Goal: Information Seeking & Learning: Understand process/instructions

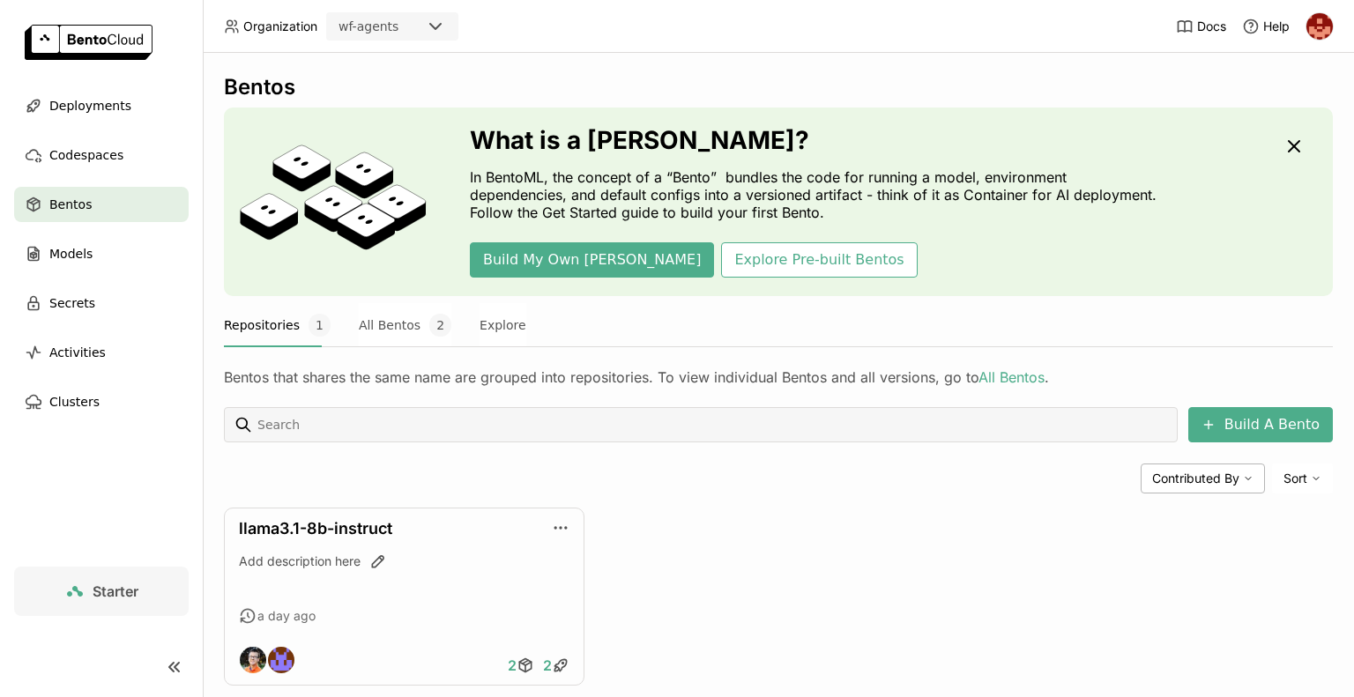
click at [124, 46] on img at bounding box center [89, 42] width 128 height 35
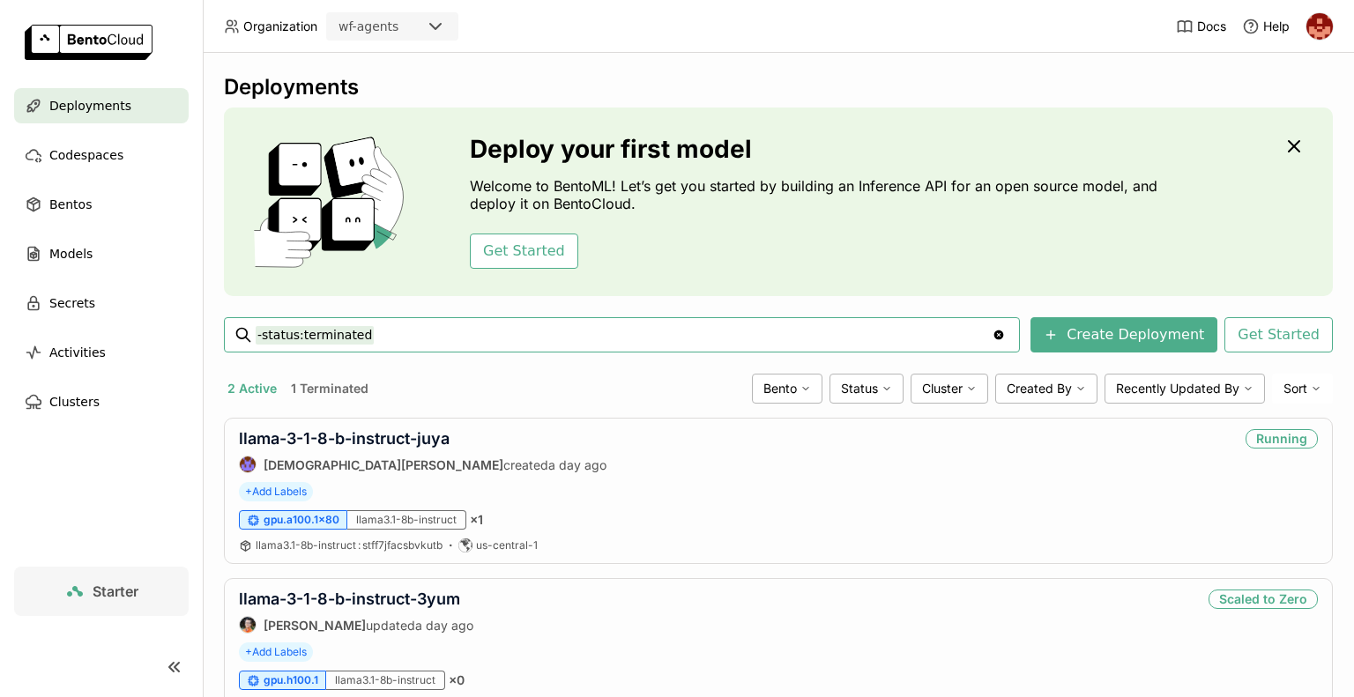
click at [76, 115] on span "Deployments" at bounding box center [90, 105] width 82 height 21
click at [374, 597] on link "llama-3-1-8-b-instruct-3yum" at bounding box center [349, 599] width 221 height 19
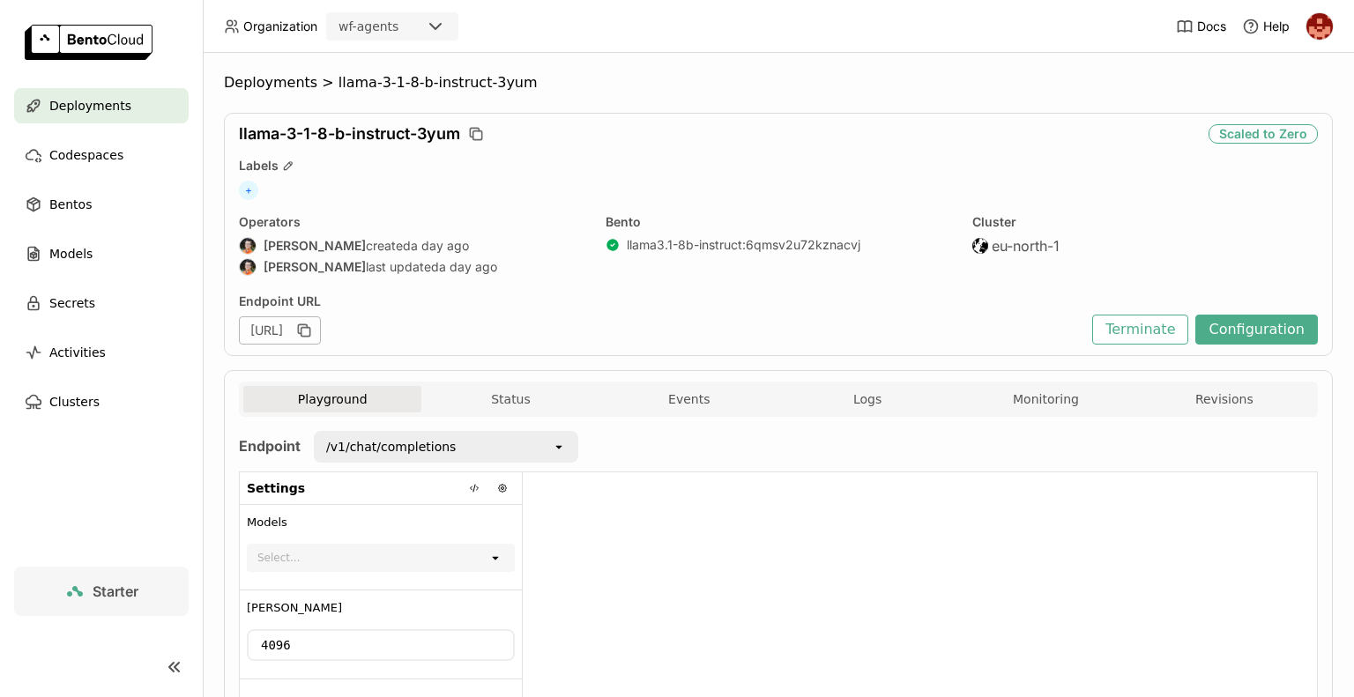
click at [88, 596] on div "Starter" at bounding box center [101, 591] width 74 height 21
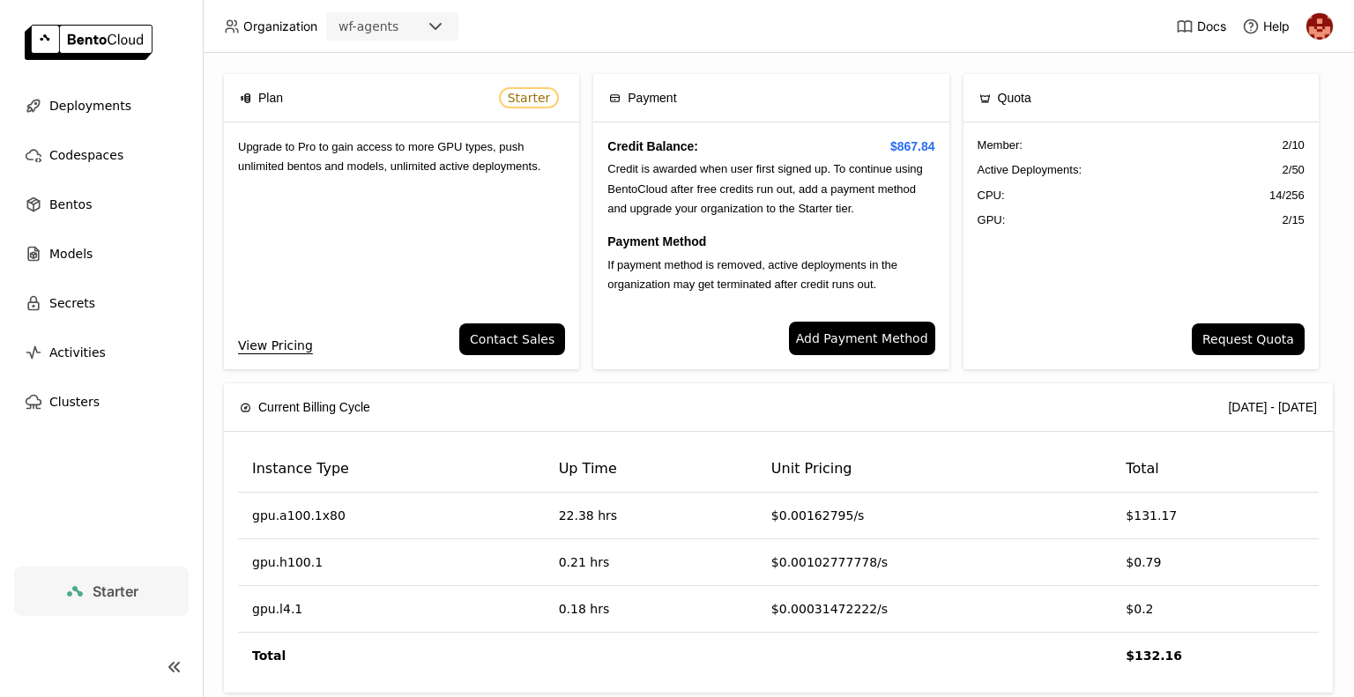
click at [424, 148] on span "Upgrade to Pro to gain access to more GPU types, push unlimited bentos and mode…" at bounding box center [389, 156] width 302 height 33
click at [101, 113] on span "Deployments" at bounding box center [90, 105] width 82 height 21
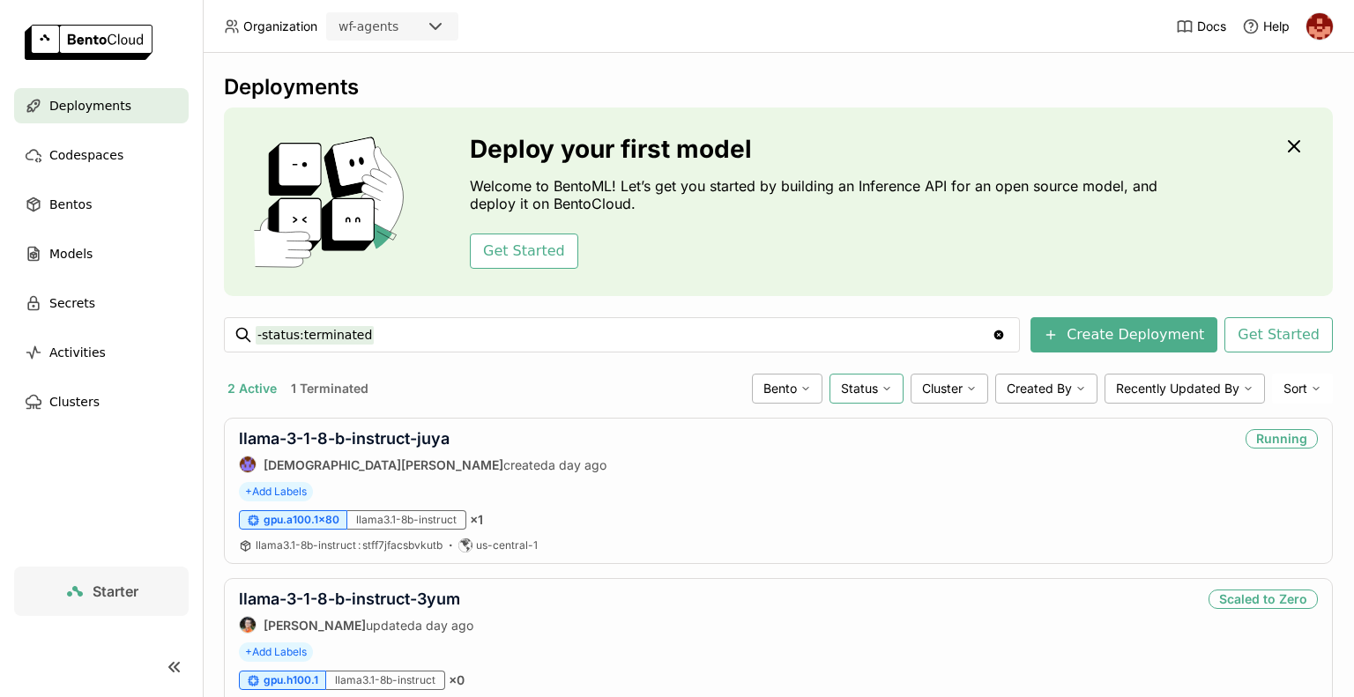
click at [882, 391] on icon at bounding box center [887, 388] width 11 height 11
click at [1165, 492] on div "+ Add Labels" at bounding box center [778, 491] width 1079 height 19
click at [435, 516] on div "llama3.1-8b-instruct" at bounding box center [406, 519] width 119 height 19
click at [414, 436] on link "llama-3-1-8-b-instruct-juya" at bounding box center [344, 438] width 211 height 19
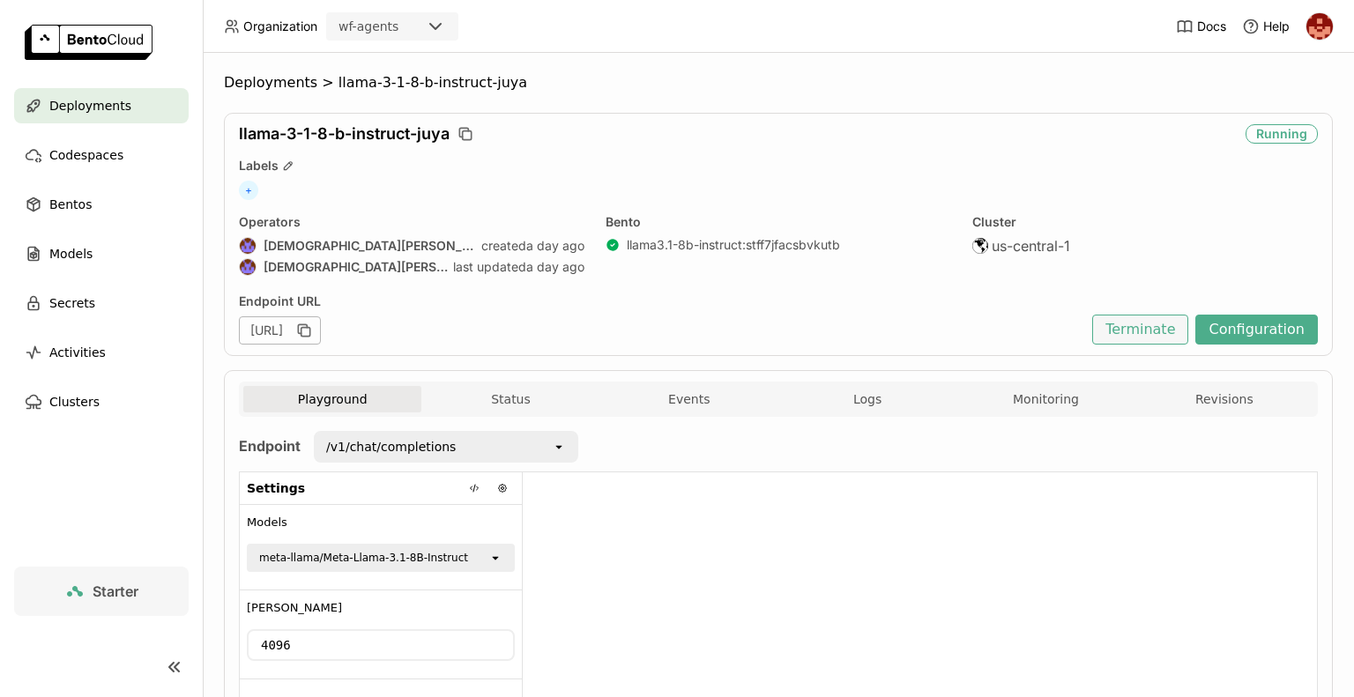
click at [1125, 326] on button "Terminate" at bounding box center [1140, 330] width 96 height 30
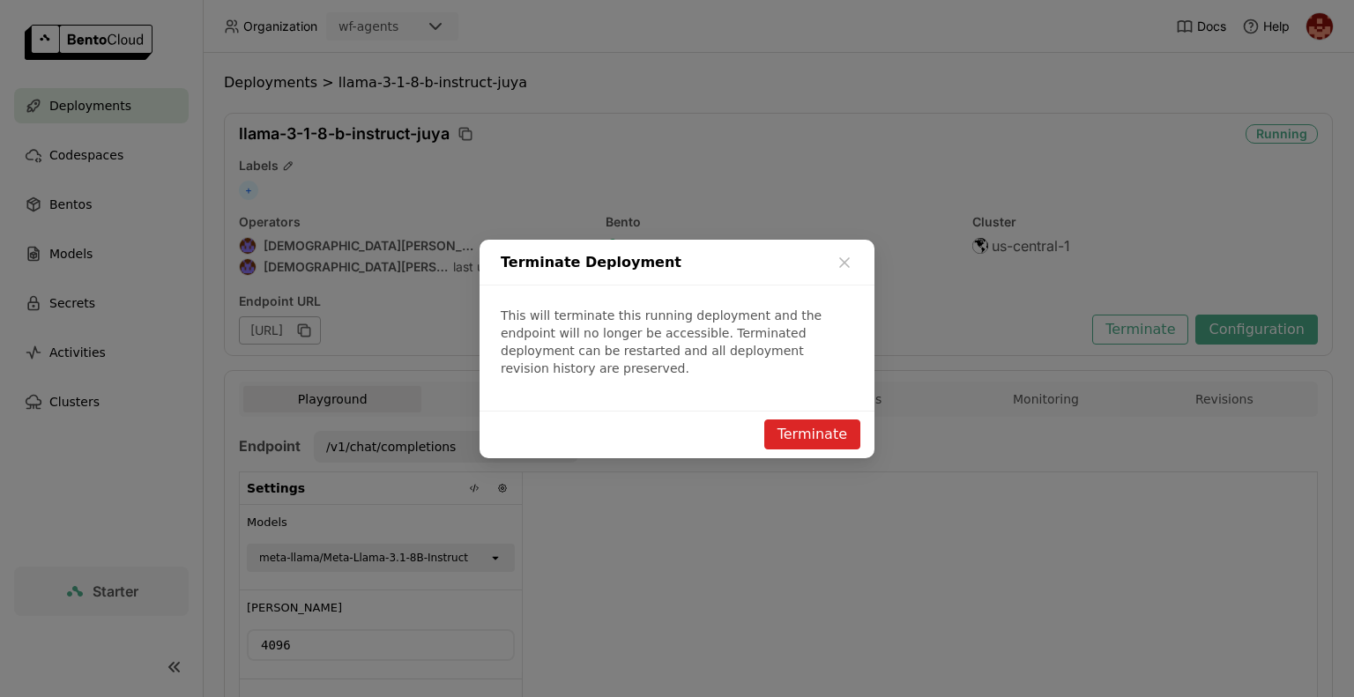
click at [827, 429] on button "Terminate" at bounding box center [812, 435] width 96 height 30
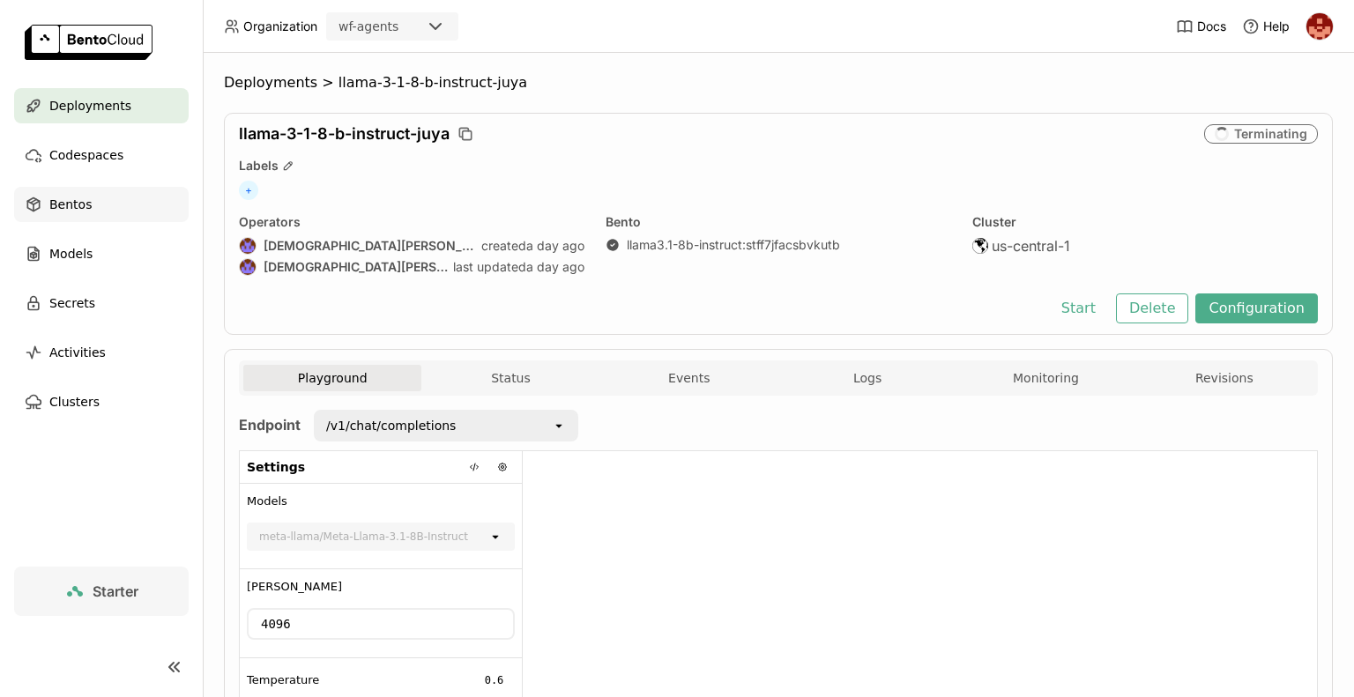
click at [87, 199] on div "Bentos" at bounding box center [101, 204] width 175 height 35
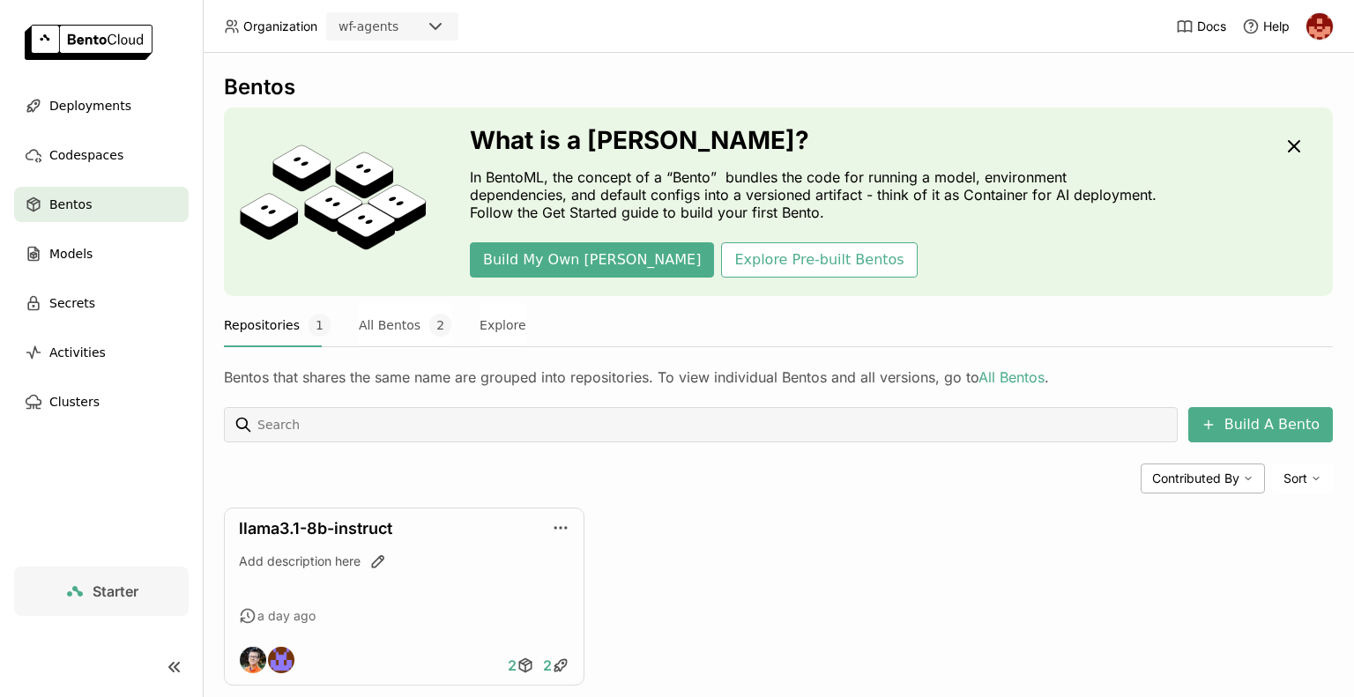
click at [640, 548] on div "llama3.1-8b-instruct Add description here a day ago 2 2" at bounding box center [778, 597] width 1109 height 178
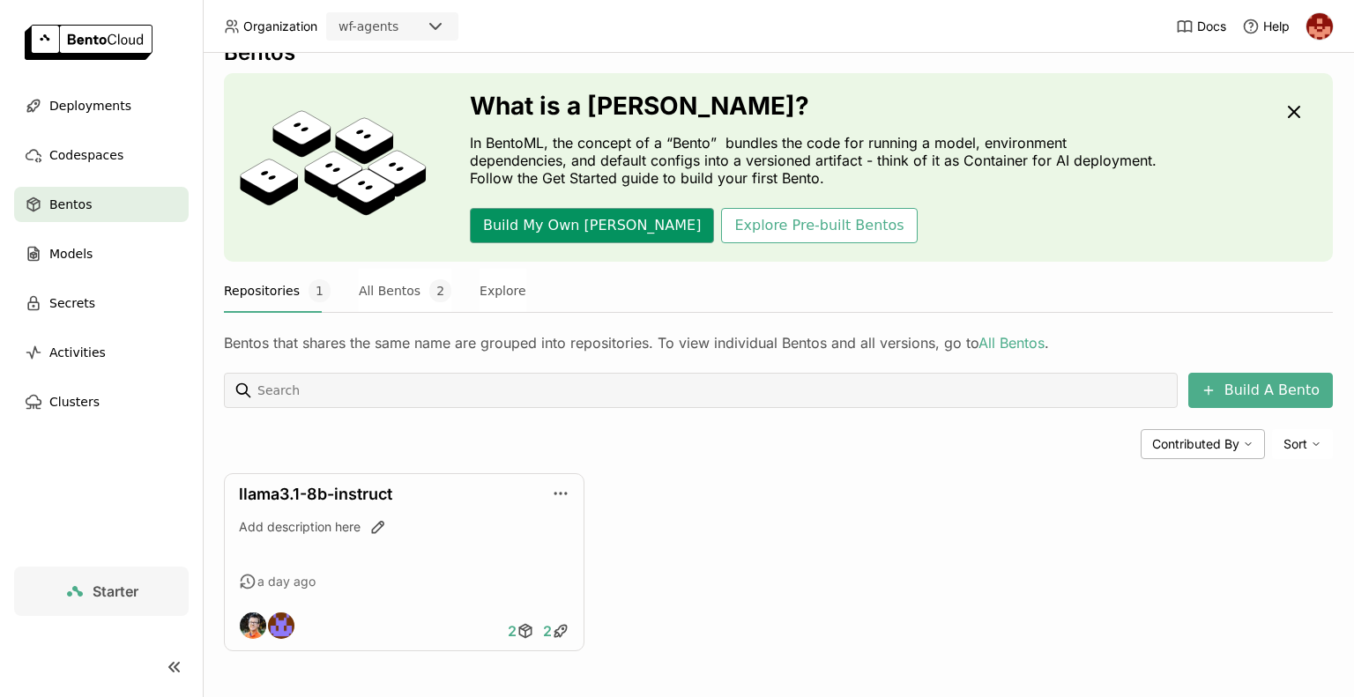
click at [541, 220] on button "Build My Own [PERSON_NAME]" at bounding box center [592, 225] width 244 height 35
click at [122, 48] on img at bounding box center [89, 42] width 128 height 35
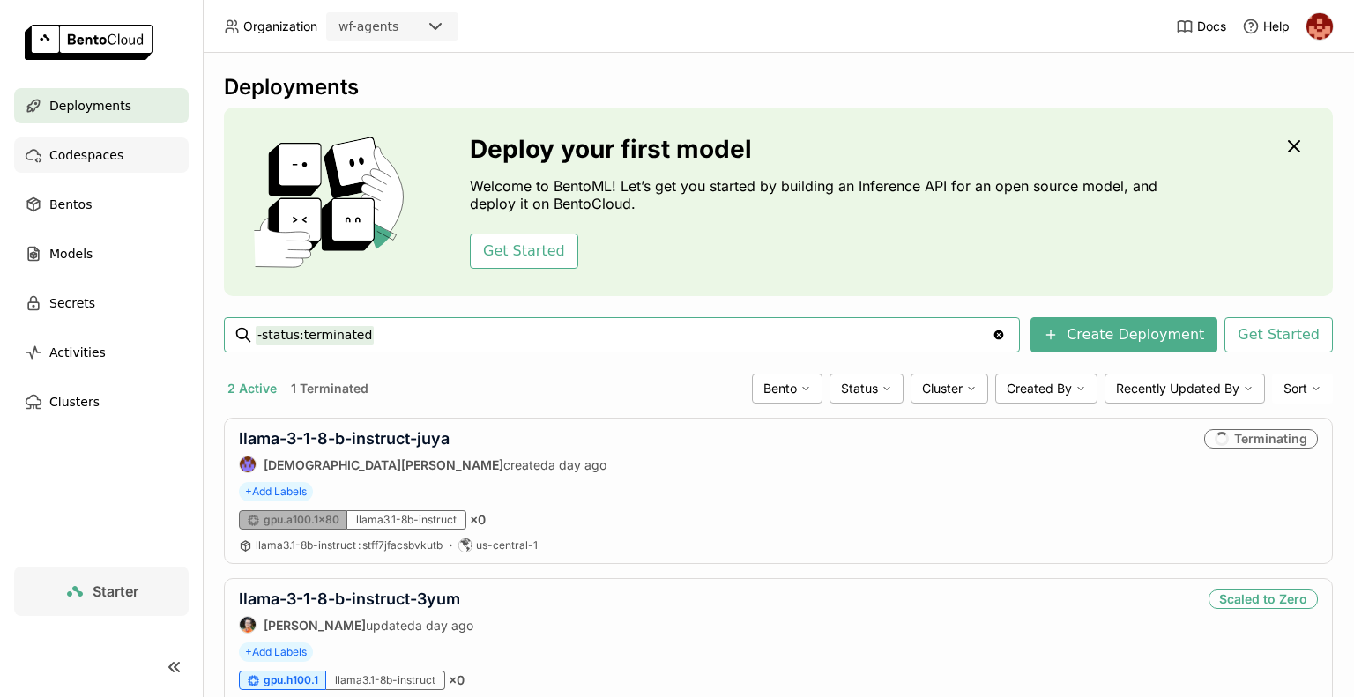
click at [86, 154] on span "Codespaces" at bounding box center [86, 155] width 74 height 21
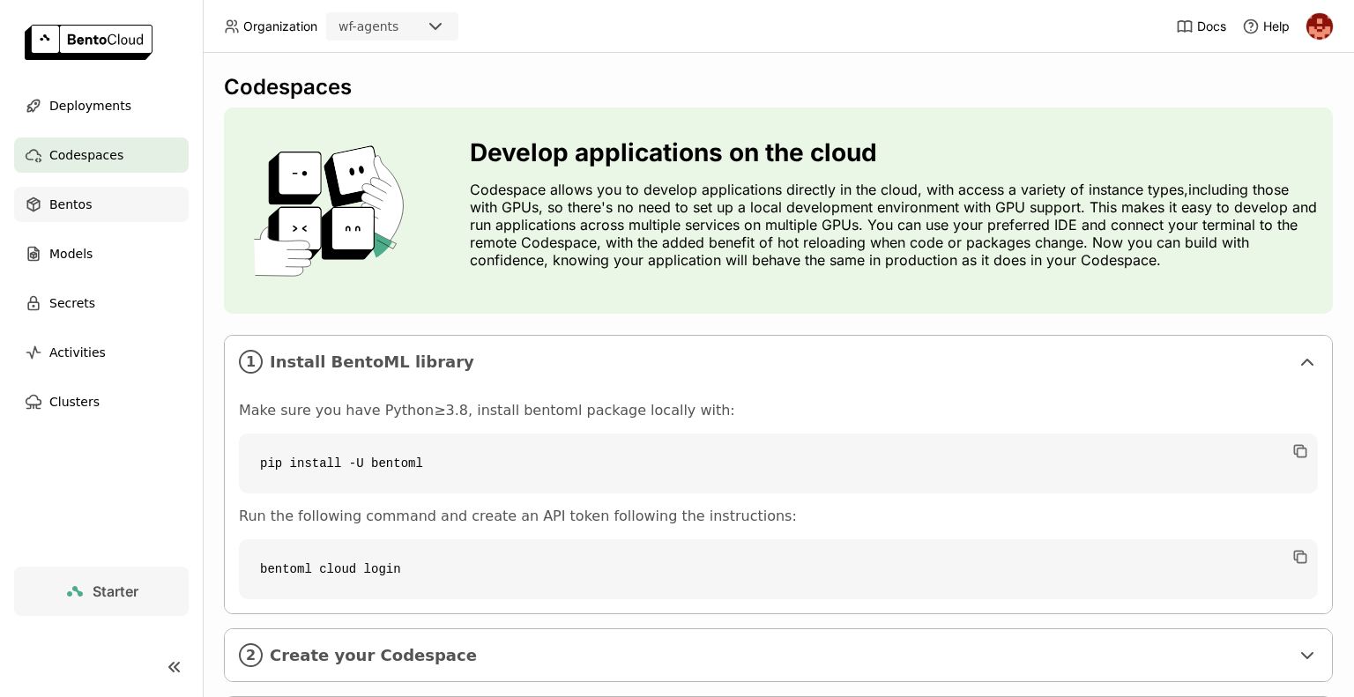
click at [81, 208] on span "Bentos" at bounding box center [70, 204] width 42 height 21
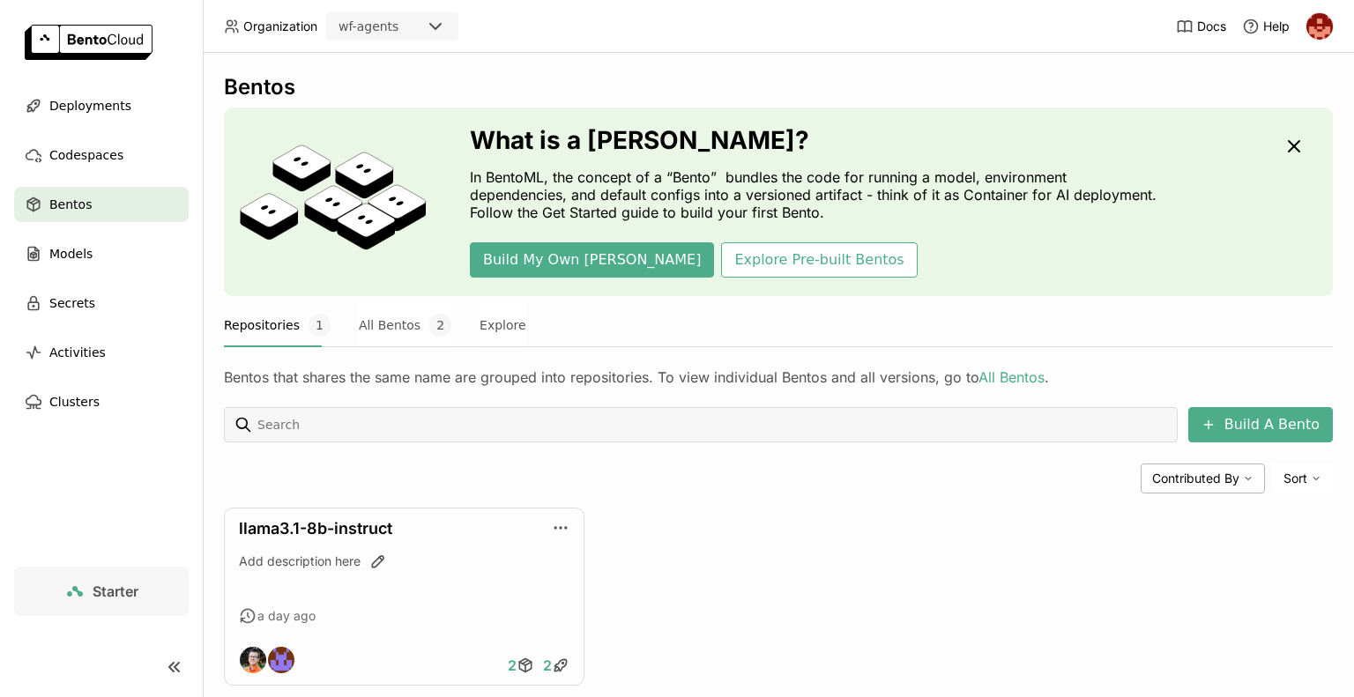
click at [554, 486] on div "Contributed By Sort" at bounding box center [778, 479] width 1109 height 30
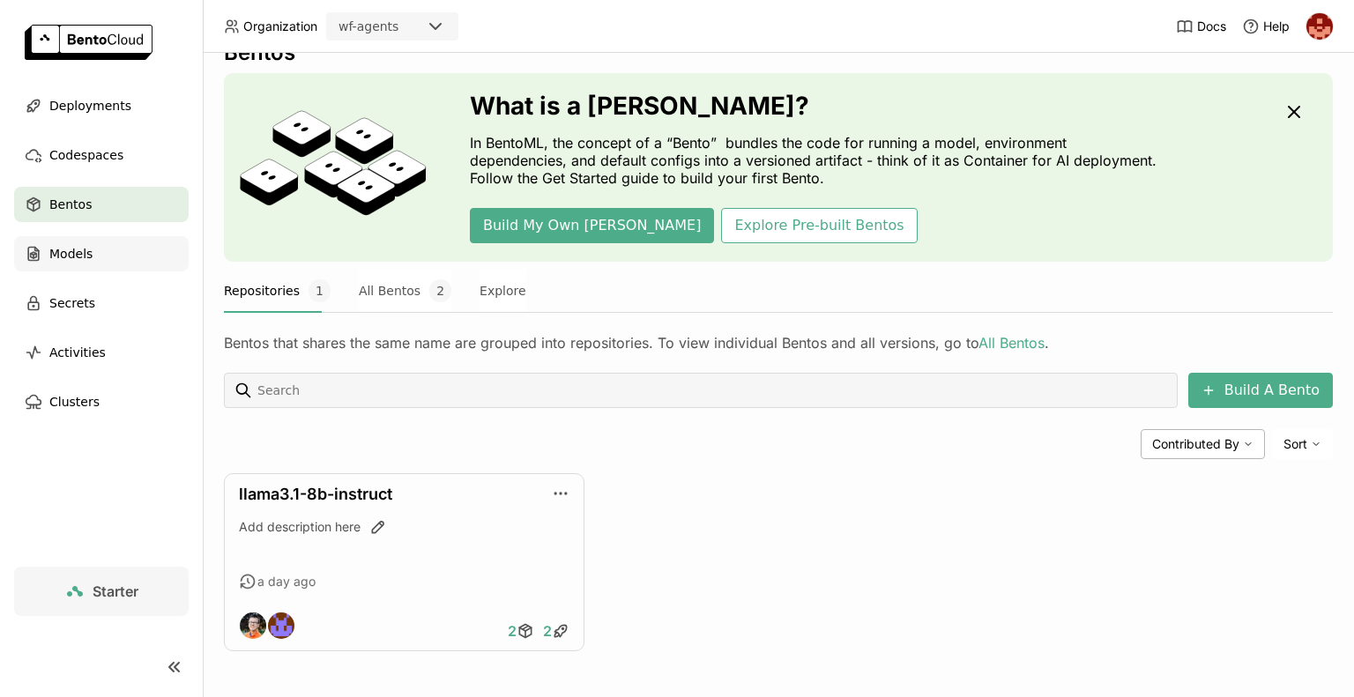
click at [84, 269] on div "Models" at bounding box center [101, 253] width 175 height 35
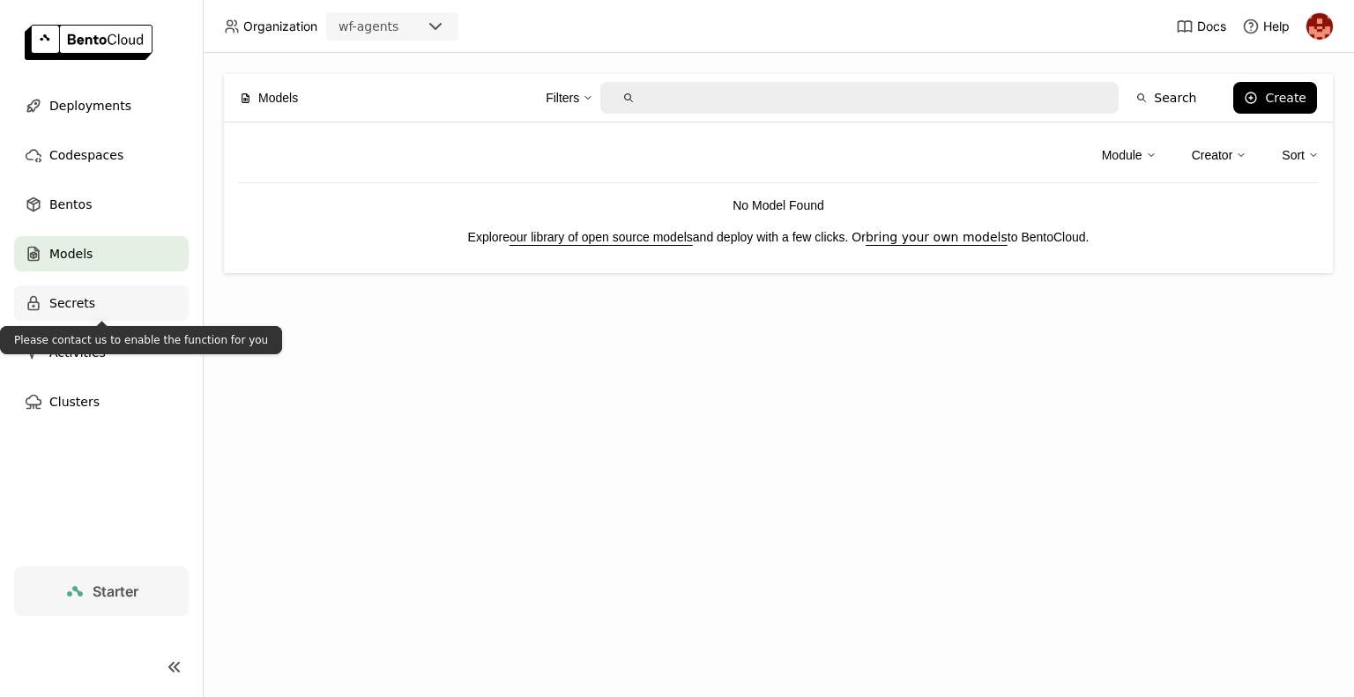
click at [76, 296] on span "Secrets" at bounding box center [72, 303] width 46 height 21
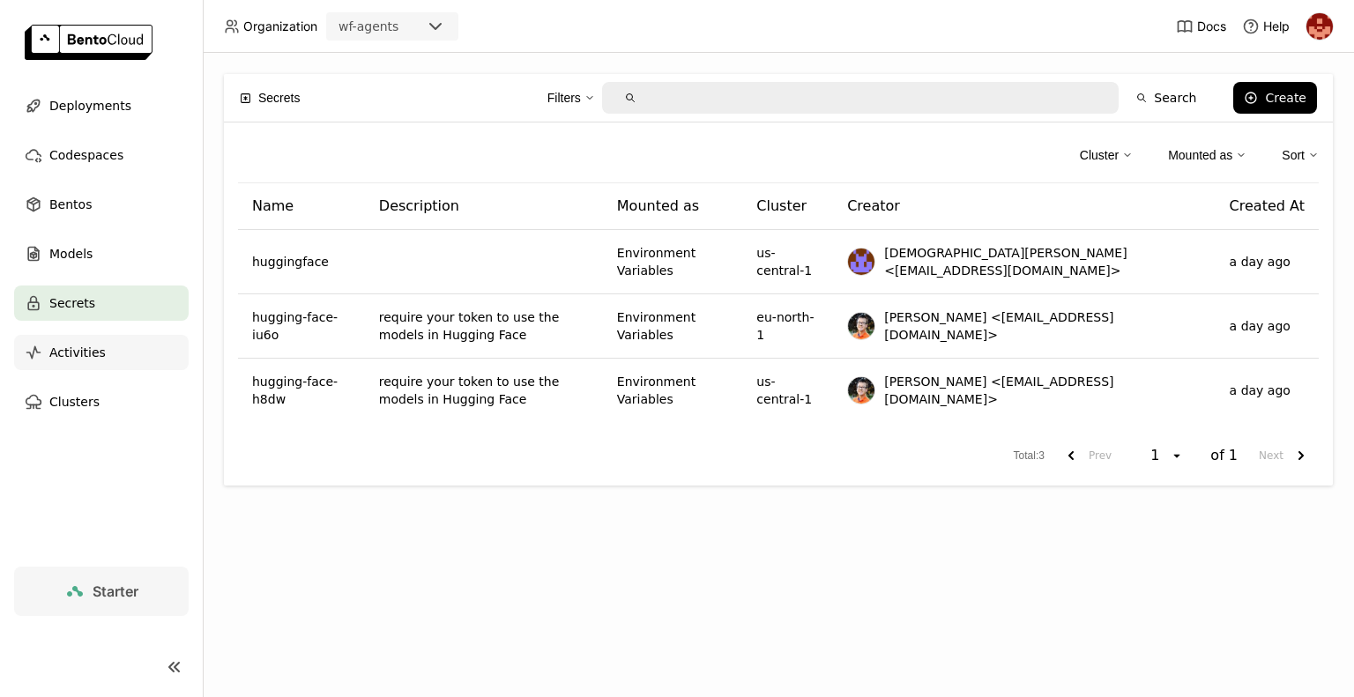
click at [82, 354] on span "Activities" at bounding box center [77, 352] width 56 height 21
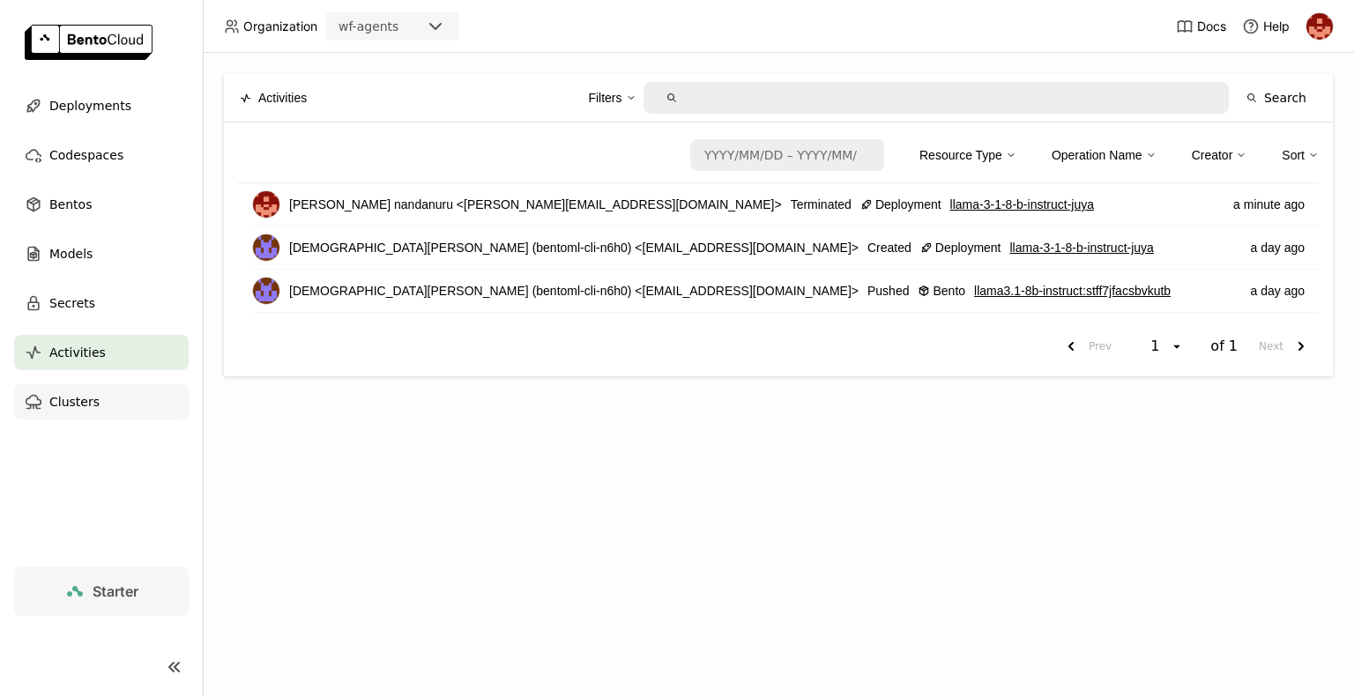
click at [71, 407] on span "Clusters" at bounding box center [74, 401] width 50 height 21
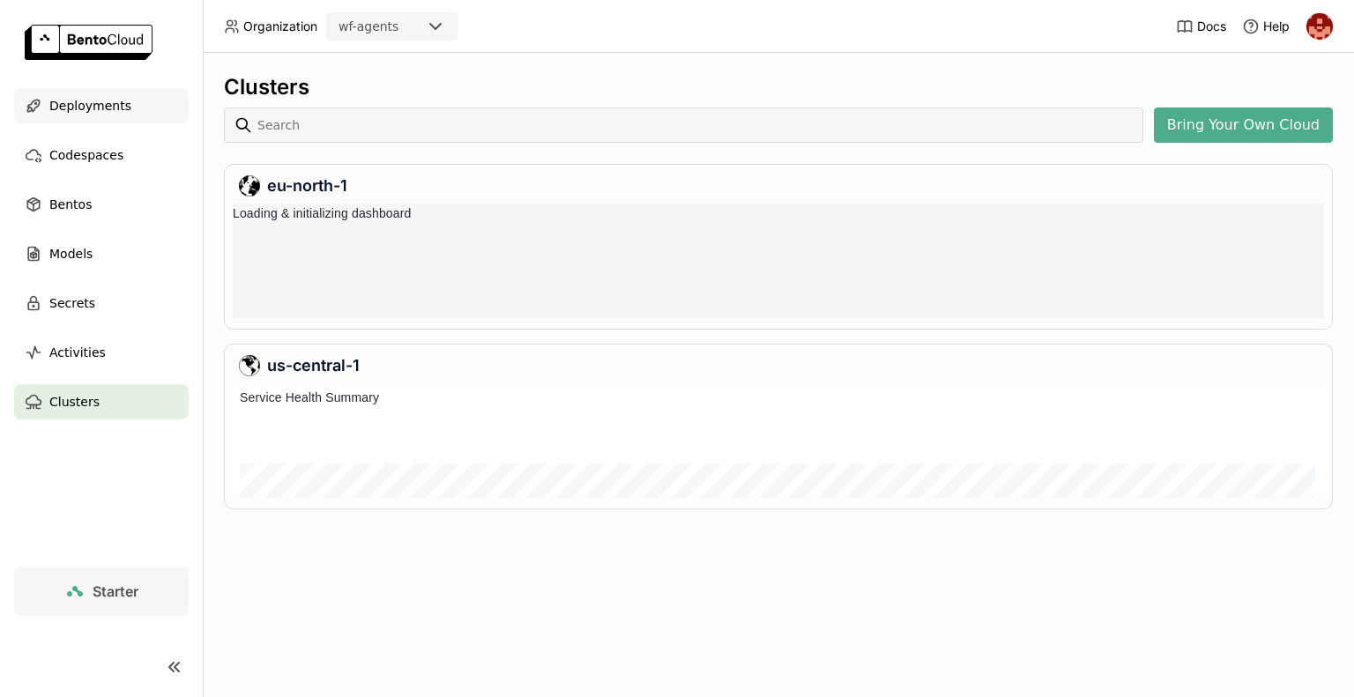
click at [99, 110] on span "Deployments" at bounding box center [90, 105] width 82 height 21
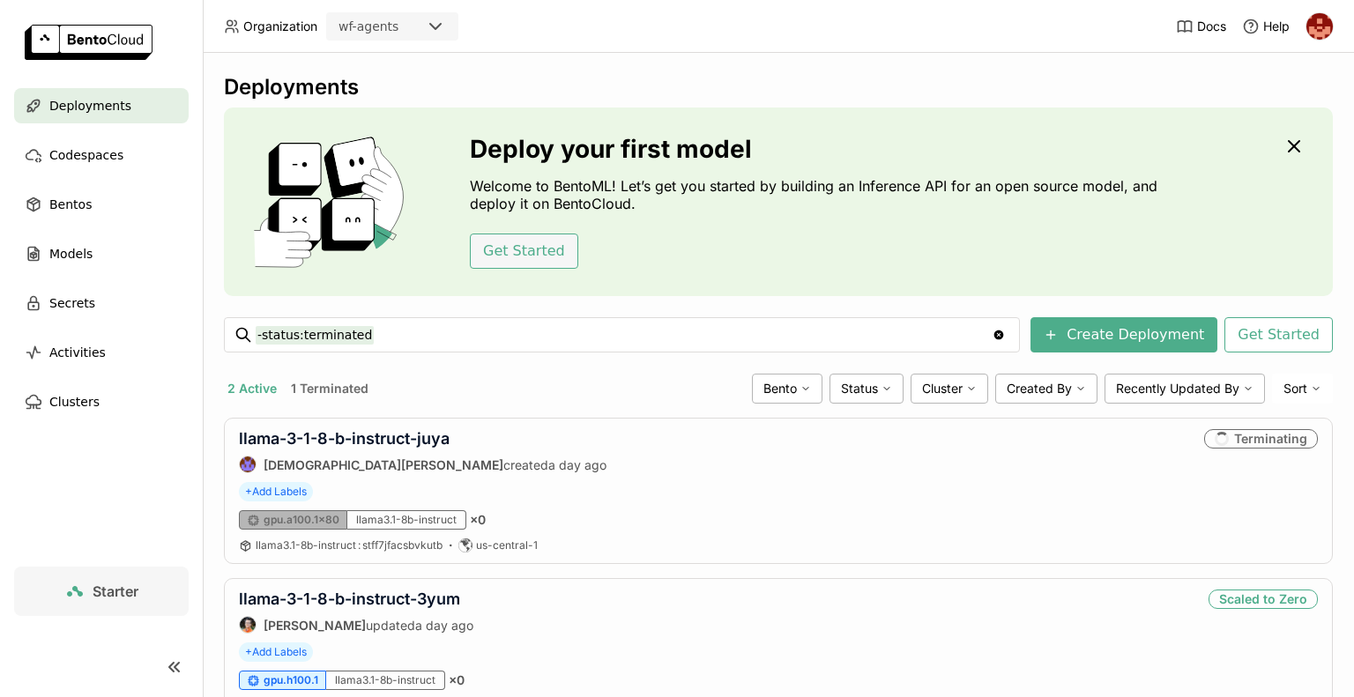
click at [527, 242] on button "Get Started" at bounding box center [524, 251] width 108 height 35
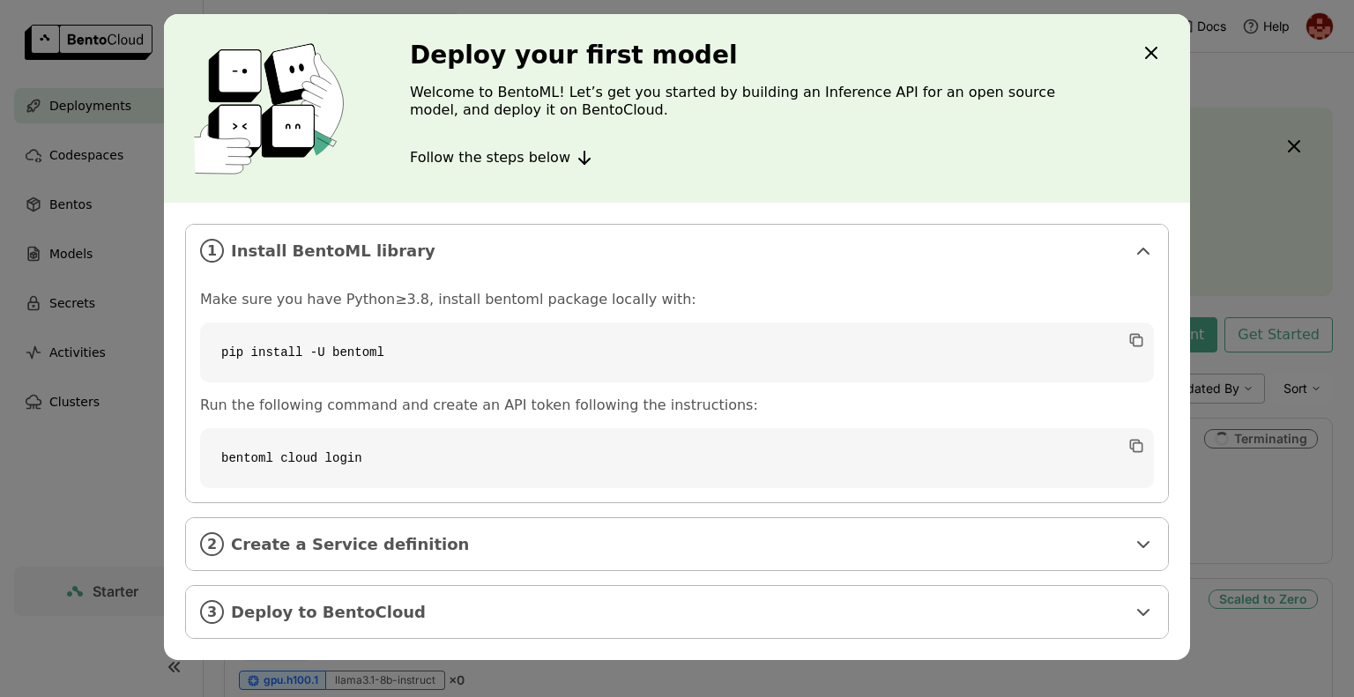
click at [607, 354] on code "pip install -U bentoml" at bounding box center [677, 353] width 954 height 60
click at [354, 565] on div "2 Create a Service definition" at bounding box center [677, 544] width 982 height 52
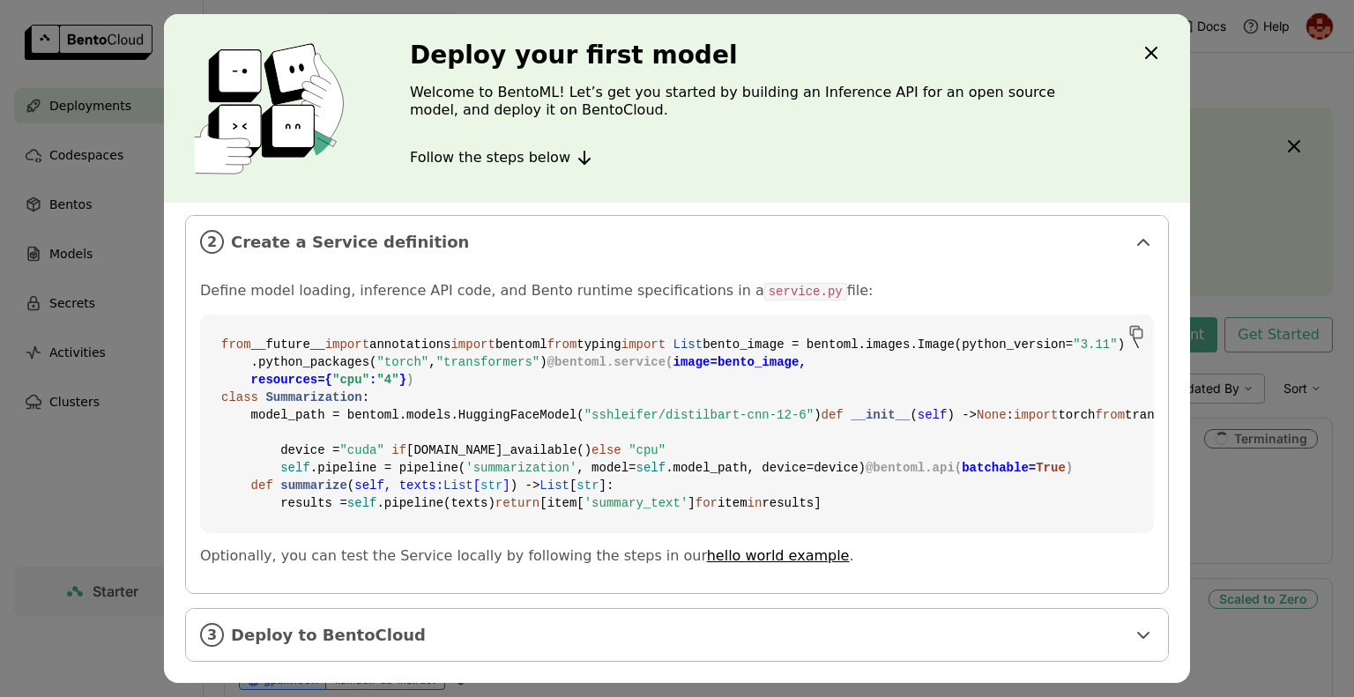
scroll to position [352, 0]
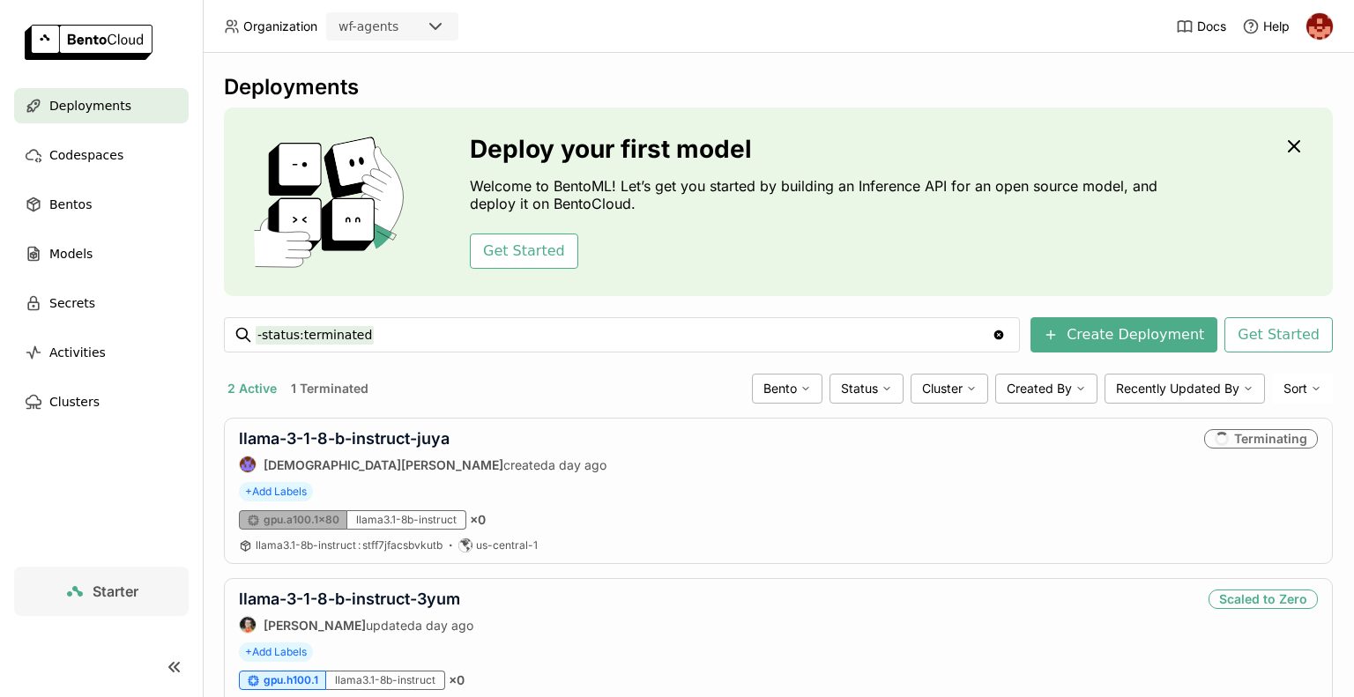
click at [1224, 428] on div "Deploy your first model Welcome to BentoML! Let’s get you started by building a…" at bounding box center [677, 348] width 1354 height 697
click at [536, 239] on button "Get Started" at bounding box center [524, 251] width 108 height 35
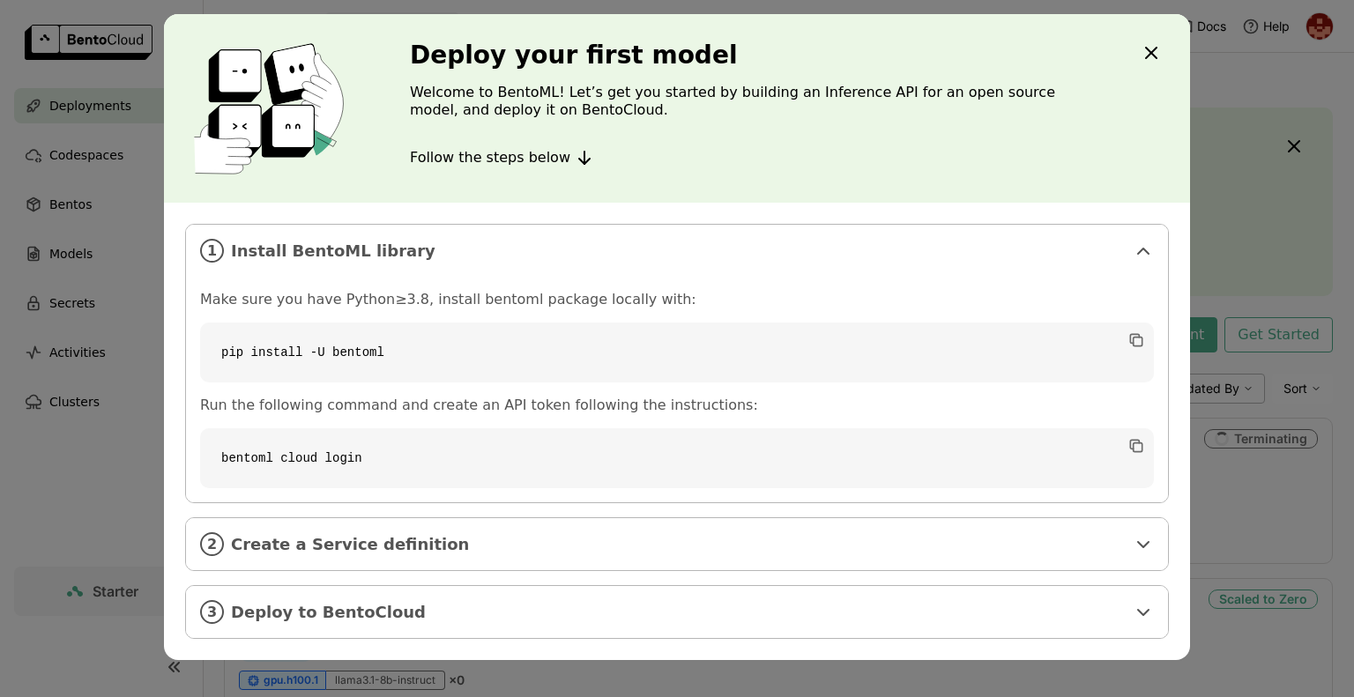
click at [600, 365] on code "pip install -U bentoml" at bounding box center [677, 353] width 954 height 60
click at [912, 474] on code "bentoml cloud login" at bounding box center [677, 458] width 954 height 60
click at [827, 546] on span "Create a Service definition" at bounding box center [678, 544] width 895 height 19
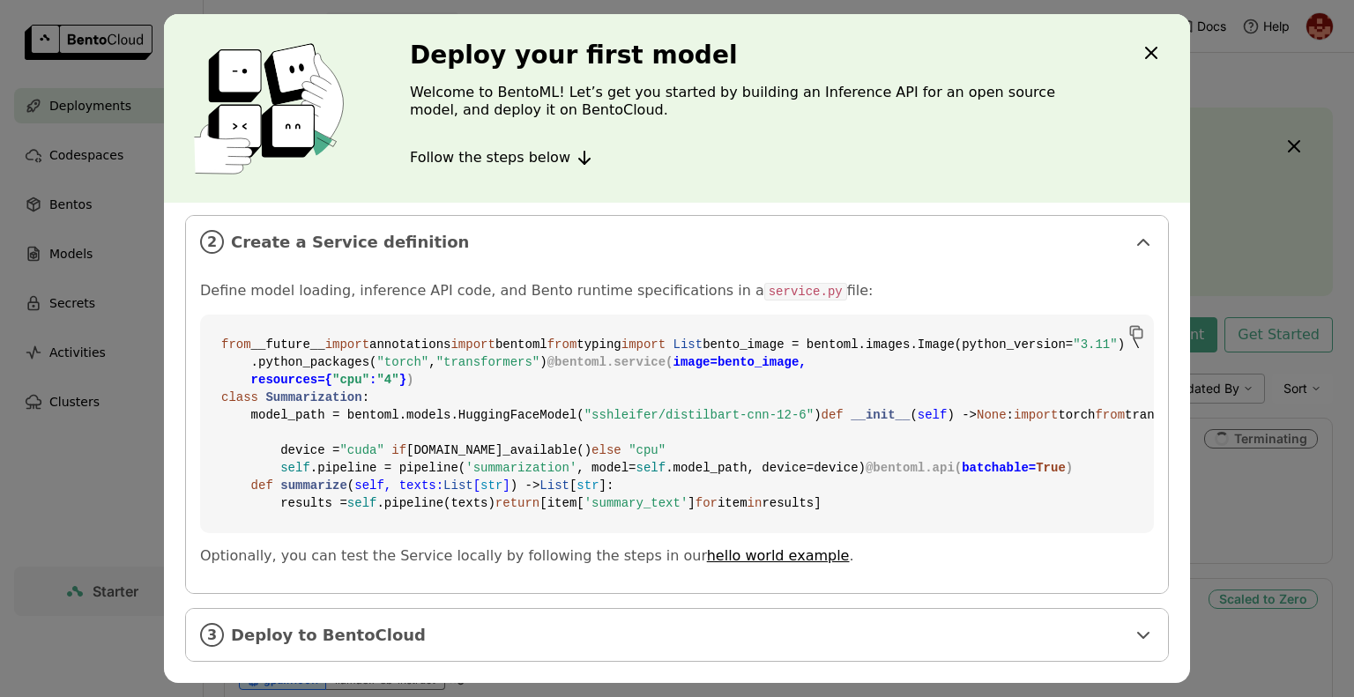
scroll to position [533, 0]
click at [879, 483] on code "from __future__ import annotations import bentoml from typing import List bento…" at bounding box center [677, 424] width 954 height 219
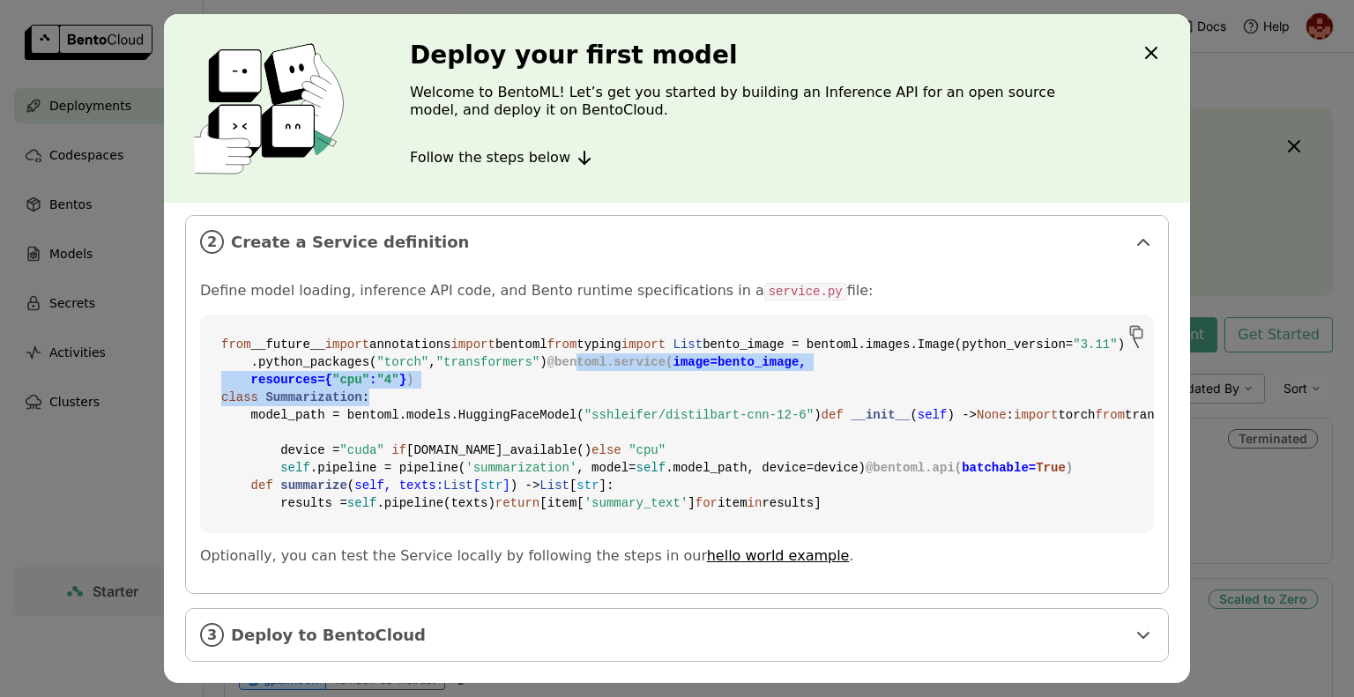
drag, startPoint x: 250, startPoint y: 292, endPoint x: 566, endPoint y: 362, distance: 323.4
click at [566, 362] on code "from __future__ import annotations import bentoml from typing import List bento…" at bounding box center [677, 424] width 954 height 219
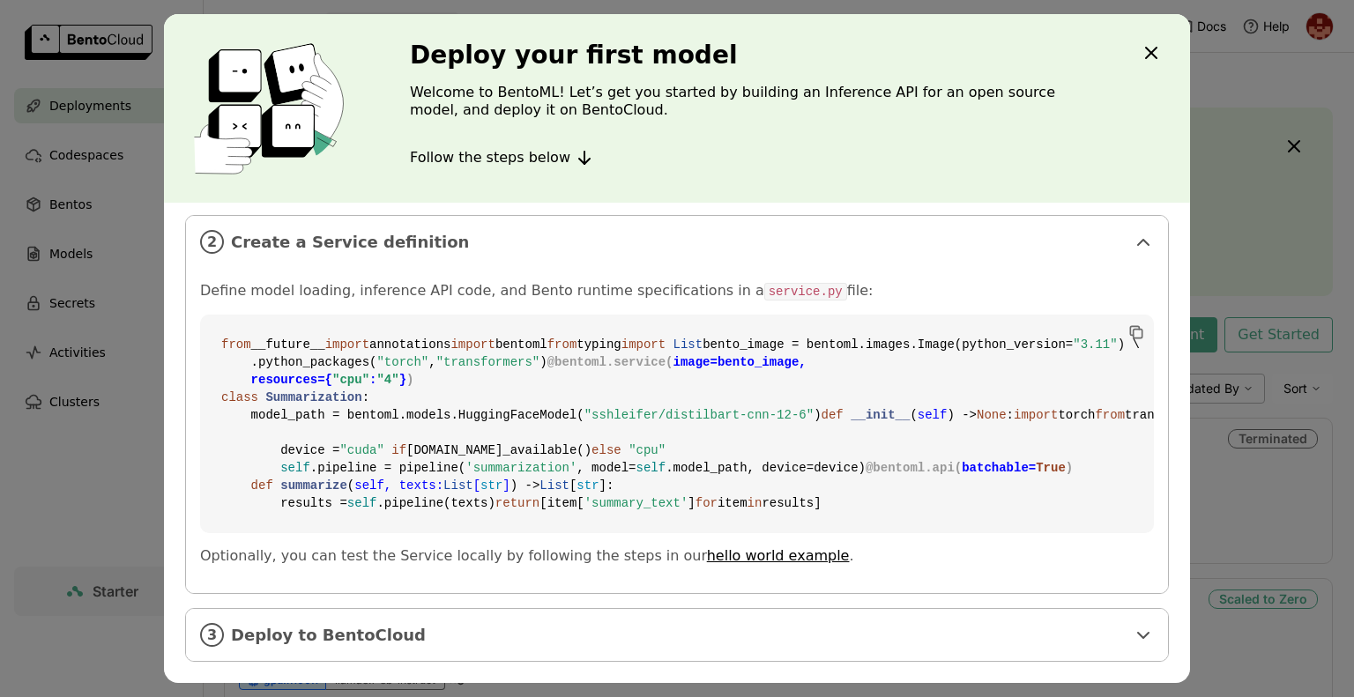
click at [672, 413] on code "from __future__ import annotations import bentoml from typing import List bento…" at bounding box center [677, 424] width 954 height 219
click at [934, 643] on span "Deploy to BentoCloud" at bounding box center [678, 635] width 895 height 19
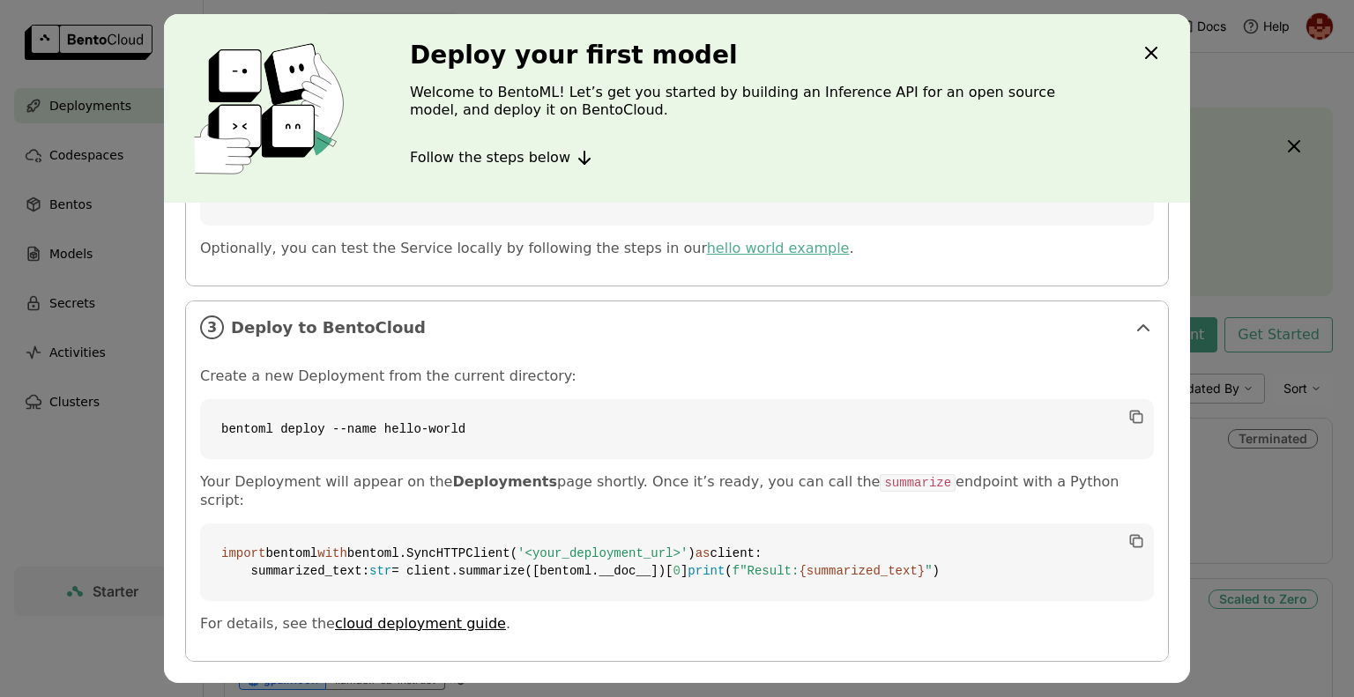
click at [707, 257] on link "hello world example" at bounding box center [778, 248] width 143 height 17
click at [1144, 56] on icon "Close" at bounding box center [1151, 52] width 21 height 21
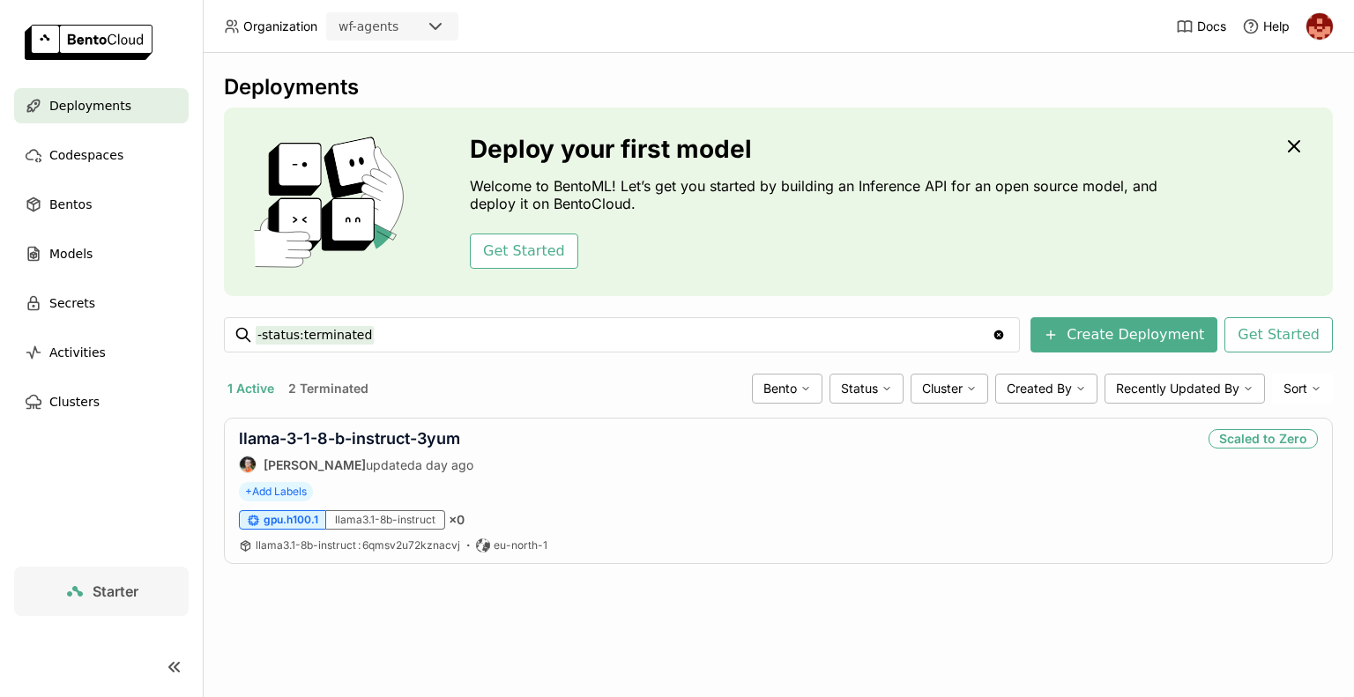
click at [721, 353] on div "Deployments Deploy your first model Welcome to BentoML! Let’s get you started b…" at bounding box center [778, 332] width 1109 height 517
click at [99, 53] on img at bounding box center [89, 42] width 128 height 35
click at [360, 514] on div "llama3.1-8b-instruct" at bounding box center [385, 519] width 119 height 19
click at [385, 441] on link "llama-3-1-8-b-instruct-3yum" at bounding box center [349, 438] width 221 height 19
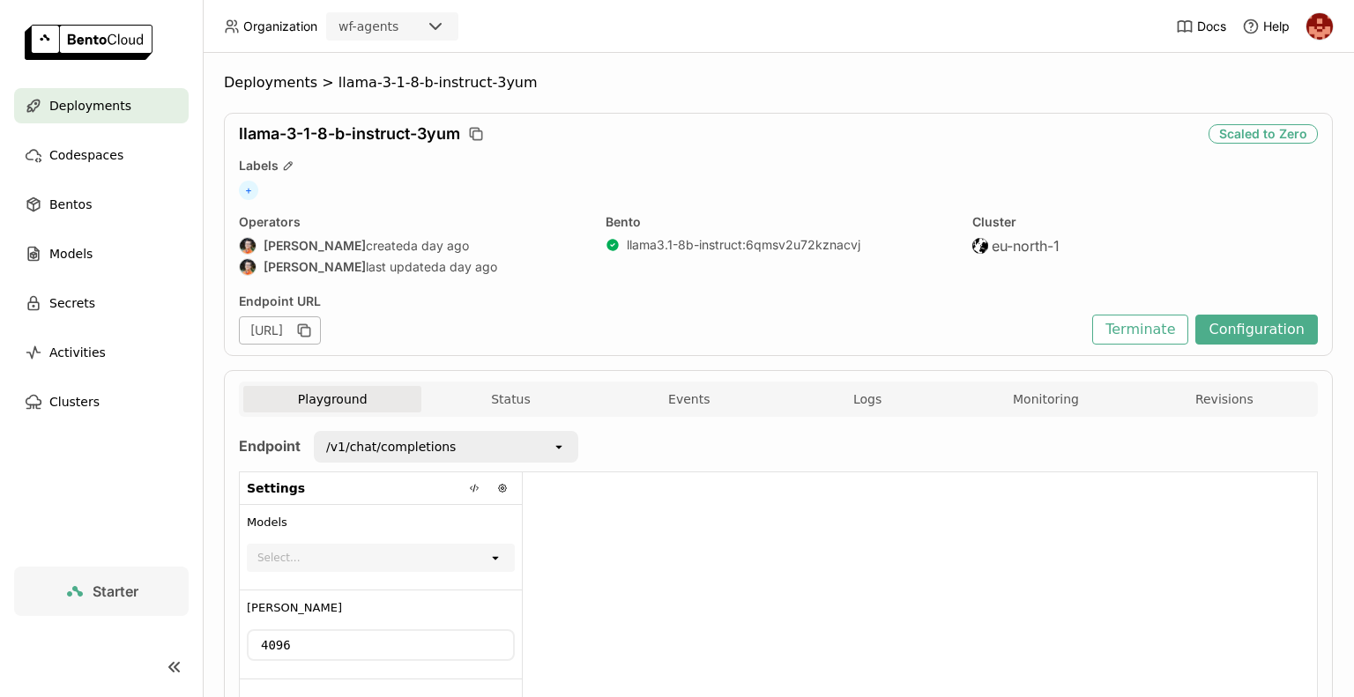
click at [356, 247] on div "[PERSON_NAME] created a day ago" at bounding box center [412, 246] width 346 height 18
click at [113, 588] on span "Starter" at bounding box center [116, 592] width 46 height 18
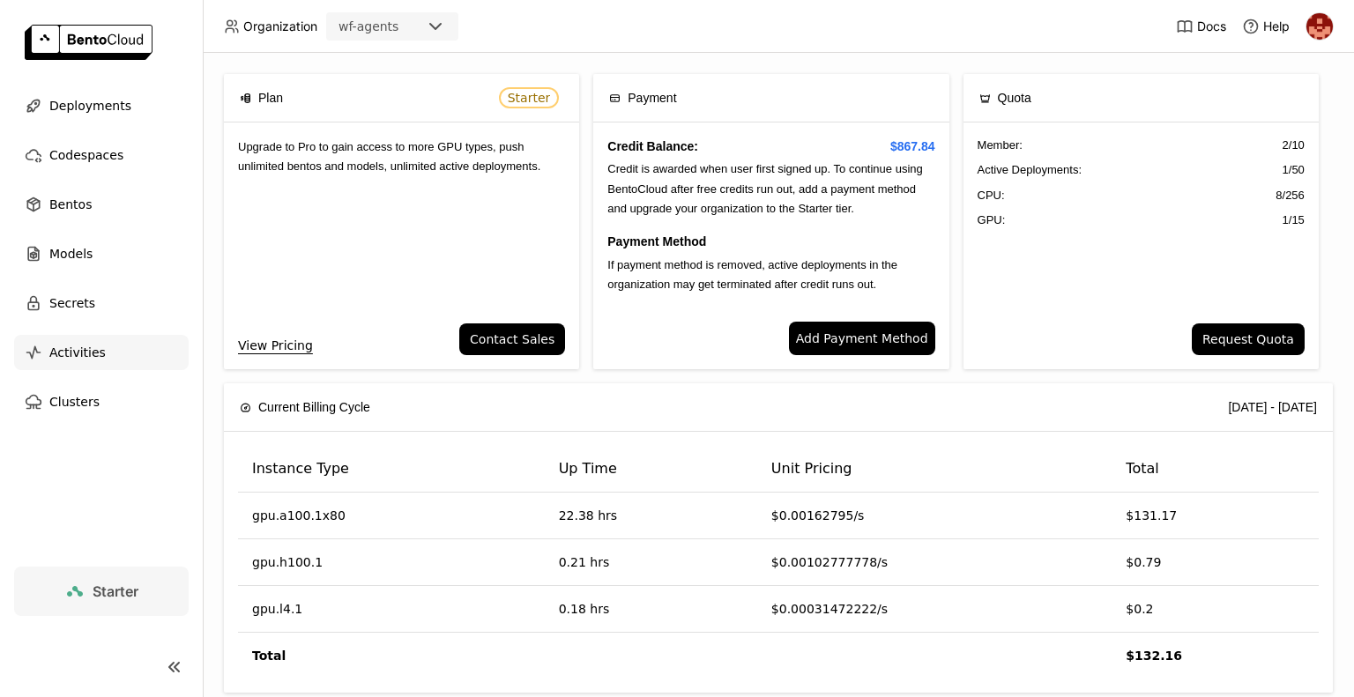
click at [72, 350] on span "Activities" at bounding box center [77, 352] width 56 height 21
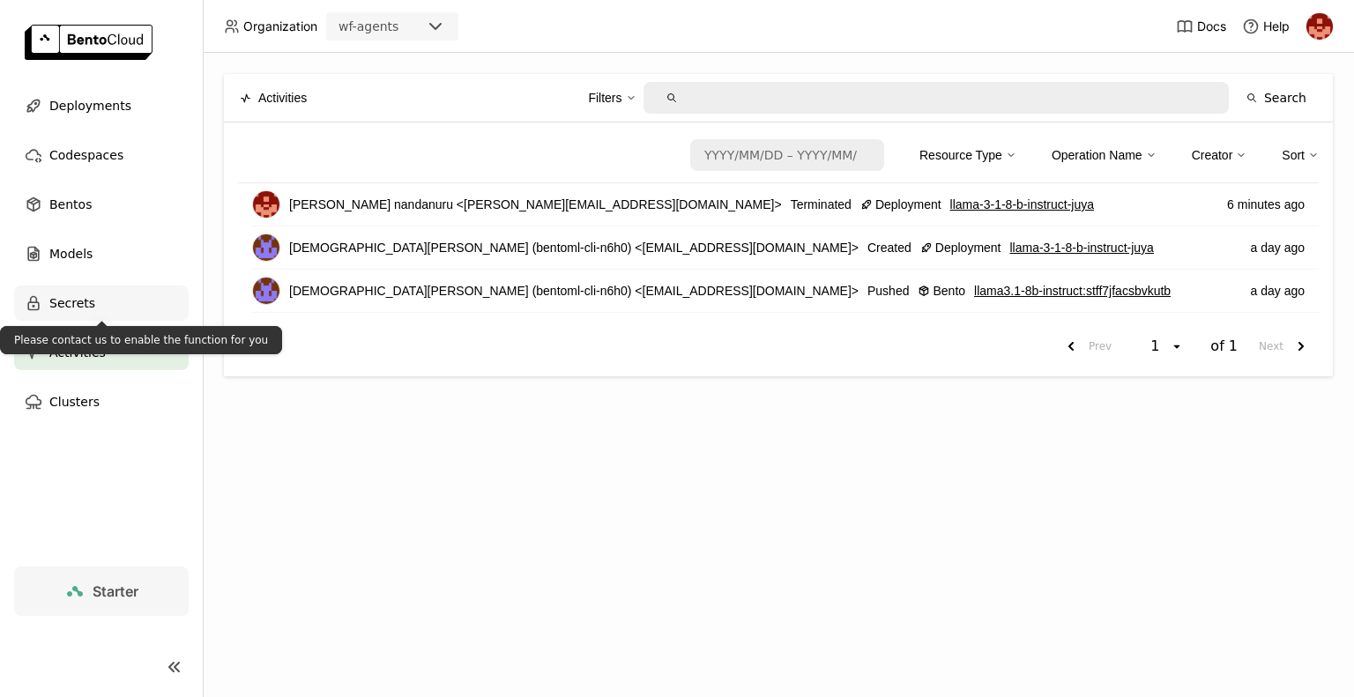
click at [77, 310] on span "Secrets" at bounding box center [72, 303] width 46 height 21
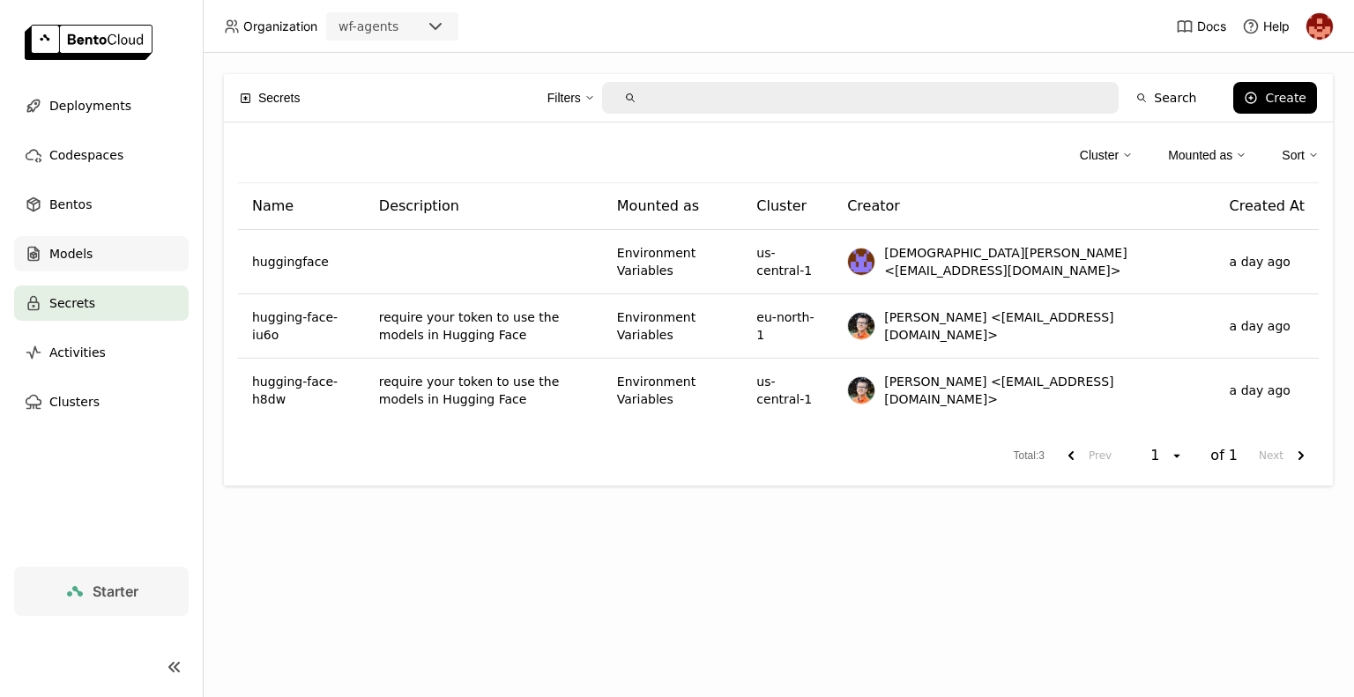
click at [83, 248] on span "Models" at bounding box center [70, 253] width 43 height 21
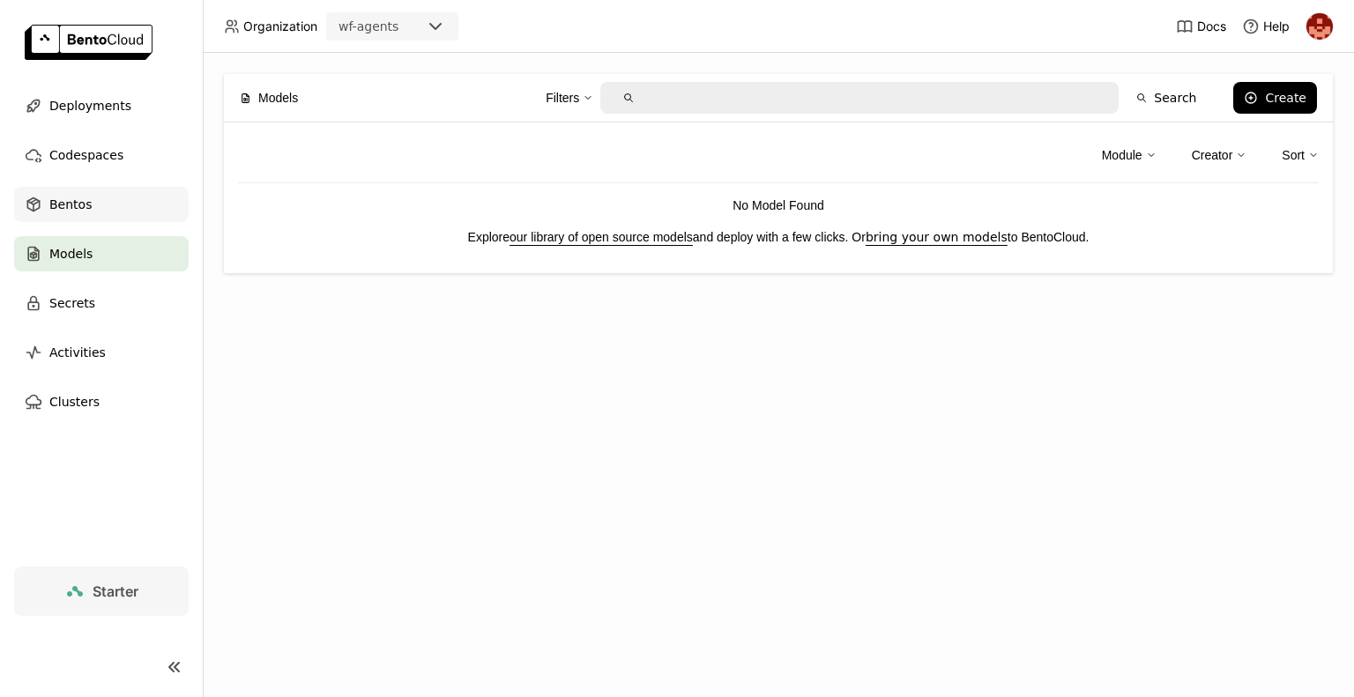
click at [85, 206] on span "Bentos" at bounding box center [70, 204] width 42 height 21
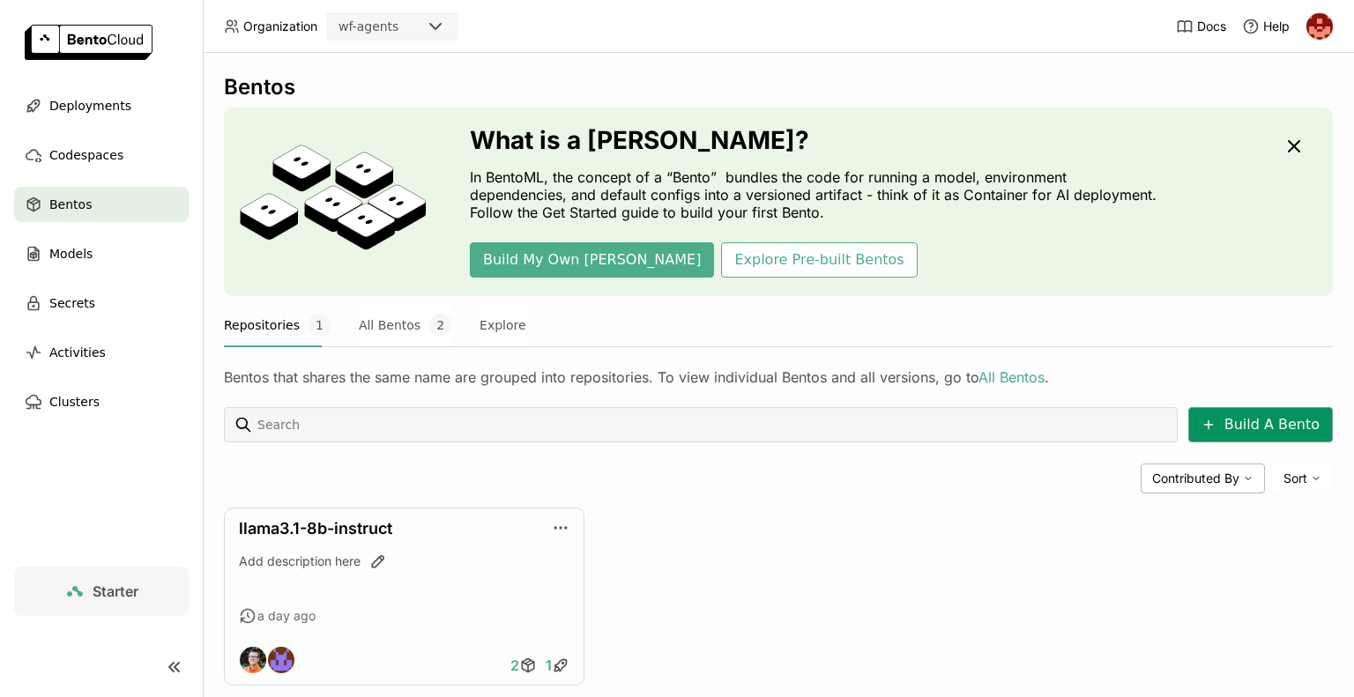
click at [1214, 417] on button "Build A Bento" at bounding box center [1260, 424] width 145 height 35
click at [1211, 31] on span "Docs" at bounding box center [1211, 27] width 29 height 16
click at [262, 36] on div "Organization wf-agents" at bounding box center [341, 26] width 275 height 28
click at [1157, 583] on div "llama3.1-8b-instruct Add description here a day ago 2 1" at bounding box center [778, 597] width 1109 height 178
click at [81, 121] on div "Deployments" at bounding box center [101, 105] width 175 height 35
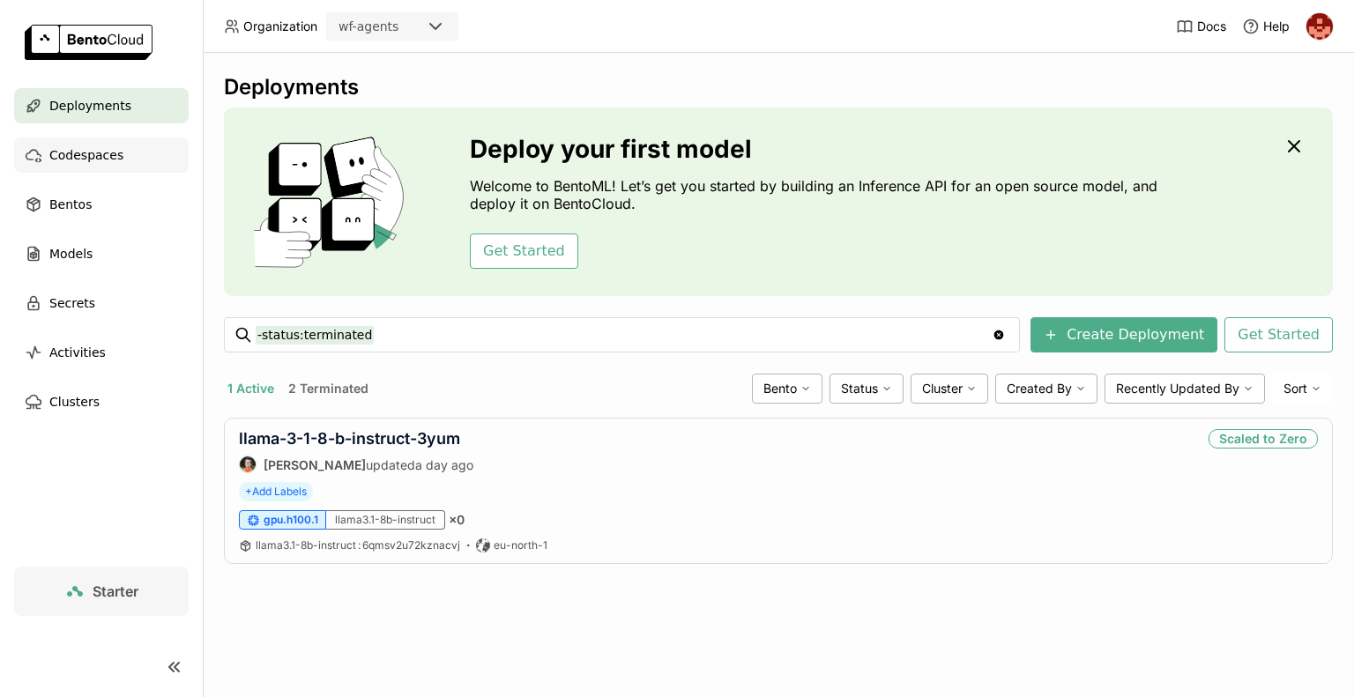
click at [80, 158] on span "Codespaces" at bounding box center [86, 155] width 74 height 21
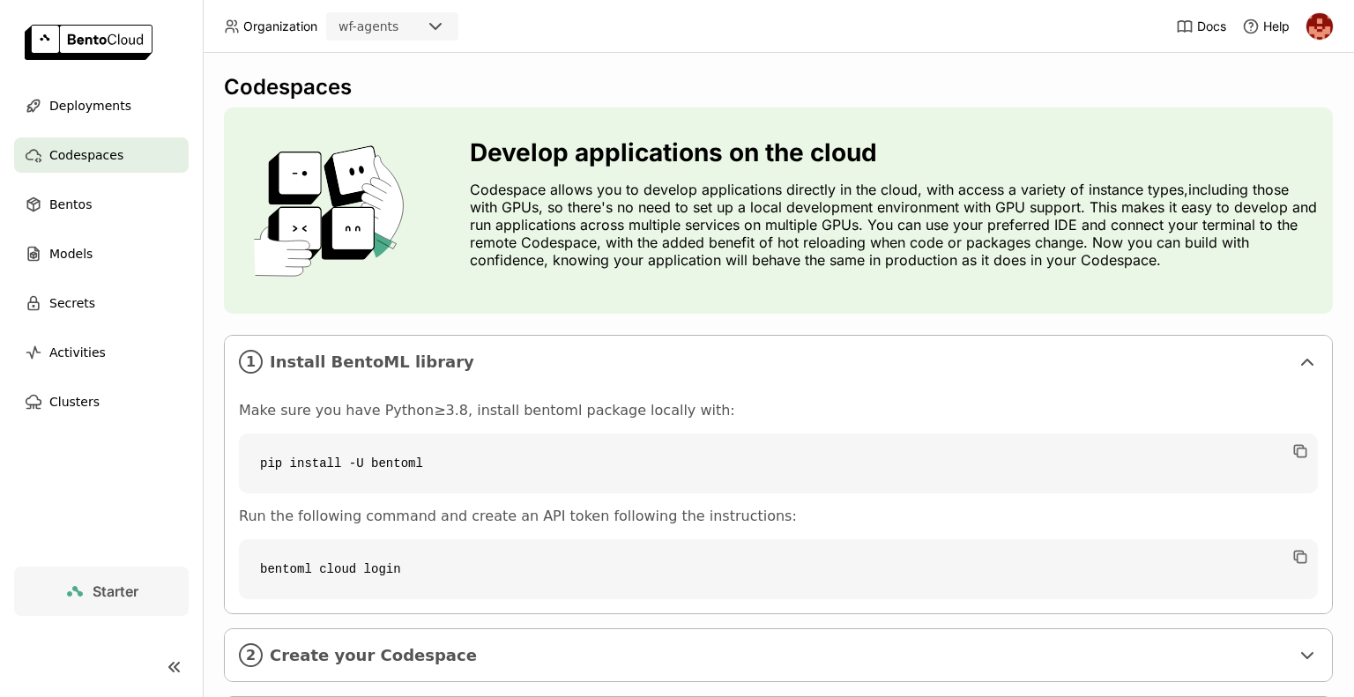
click at [771, 477] on code "pip install -U bentoml" at bounding box center [778, 464] width 1079 height 60
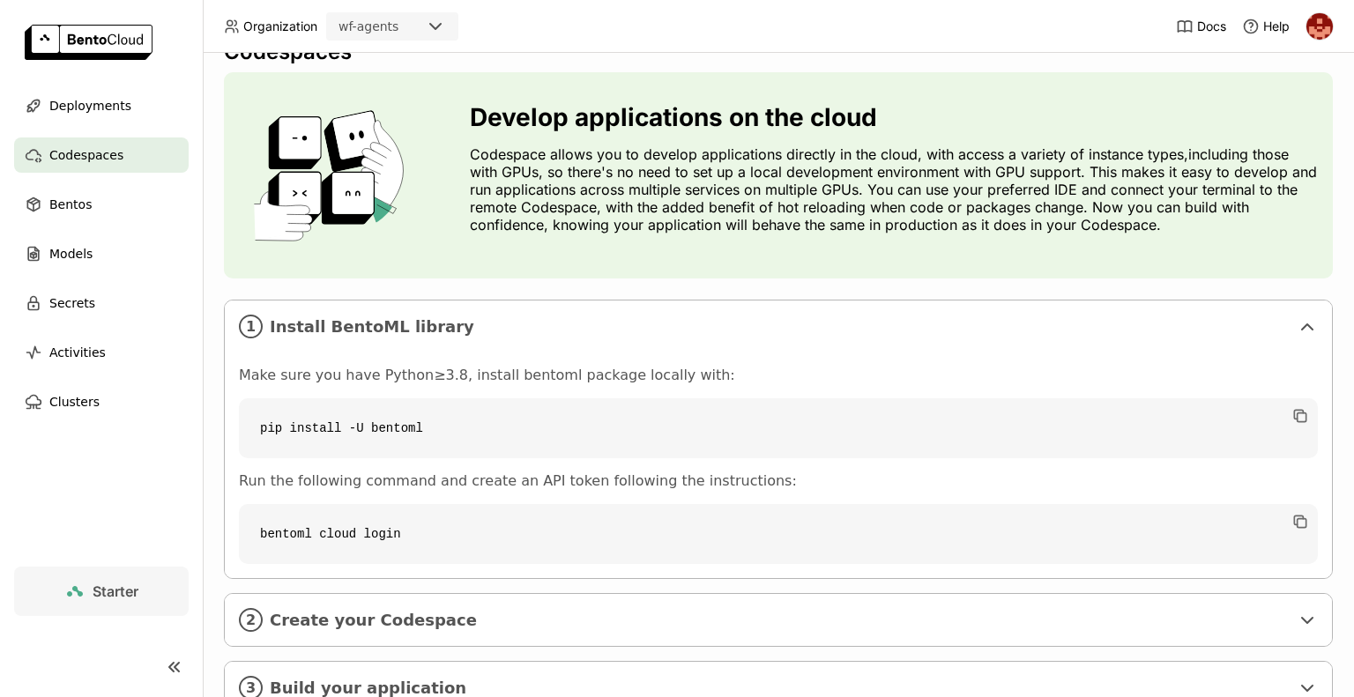
scroll to position [99, 0]
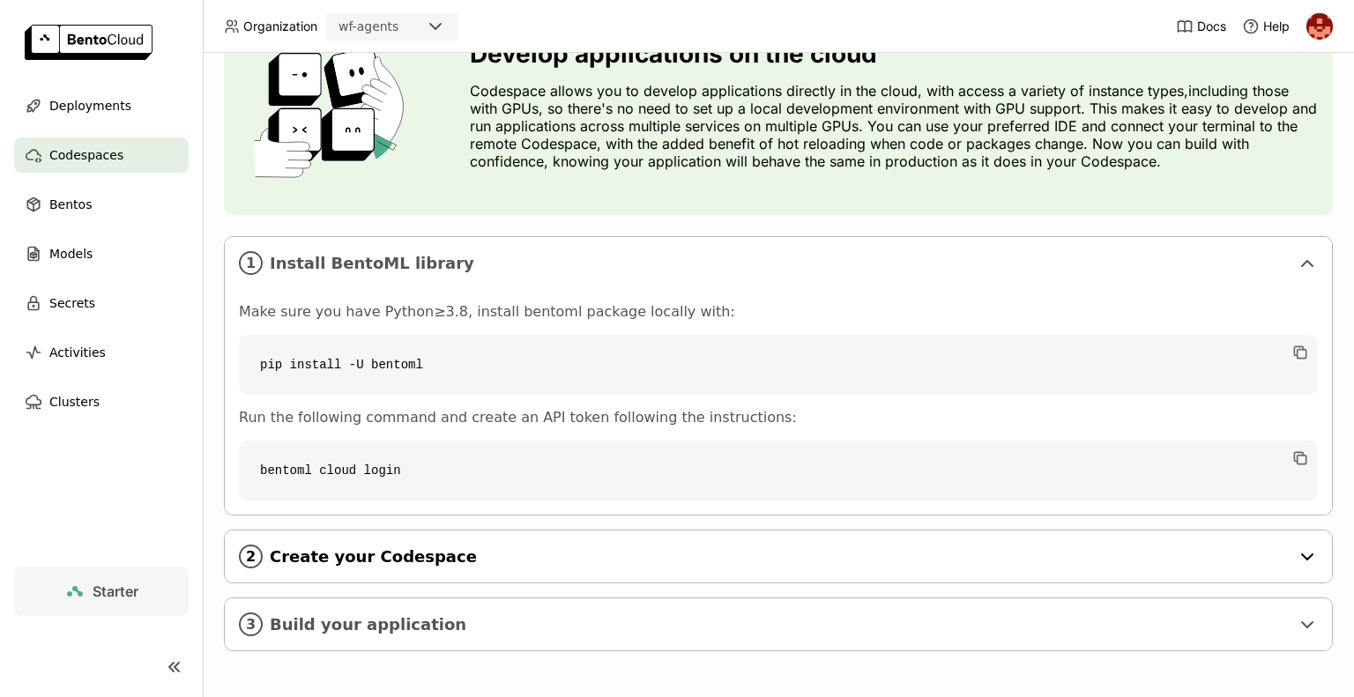
click at [454, 561] on span "Create your Codespace" at bounding box center [780, 556] width 1020 height 19
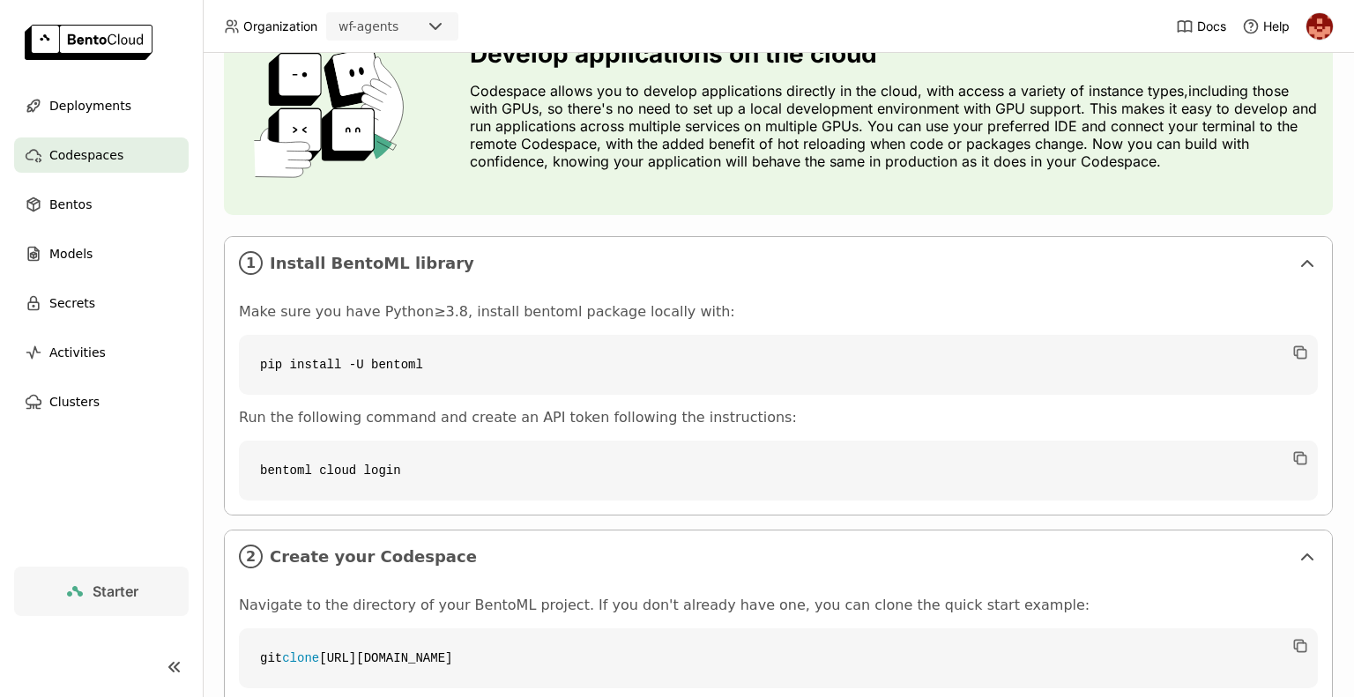
scroll to position [324, 0]
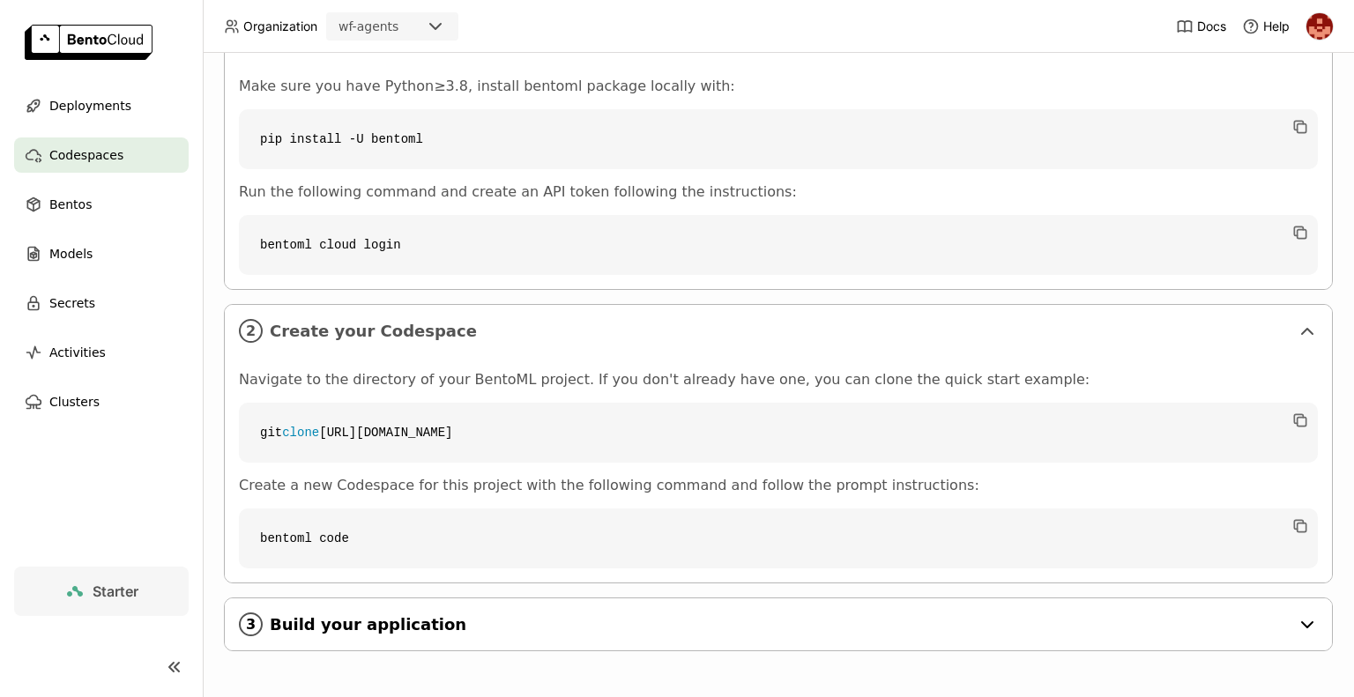
click at [835, 625] on span "Build your application" at bounding box center [780, 624] width 1020 height 19
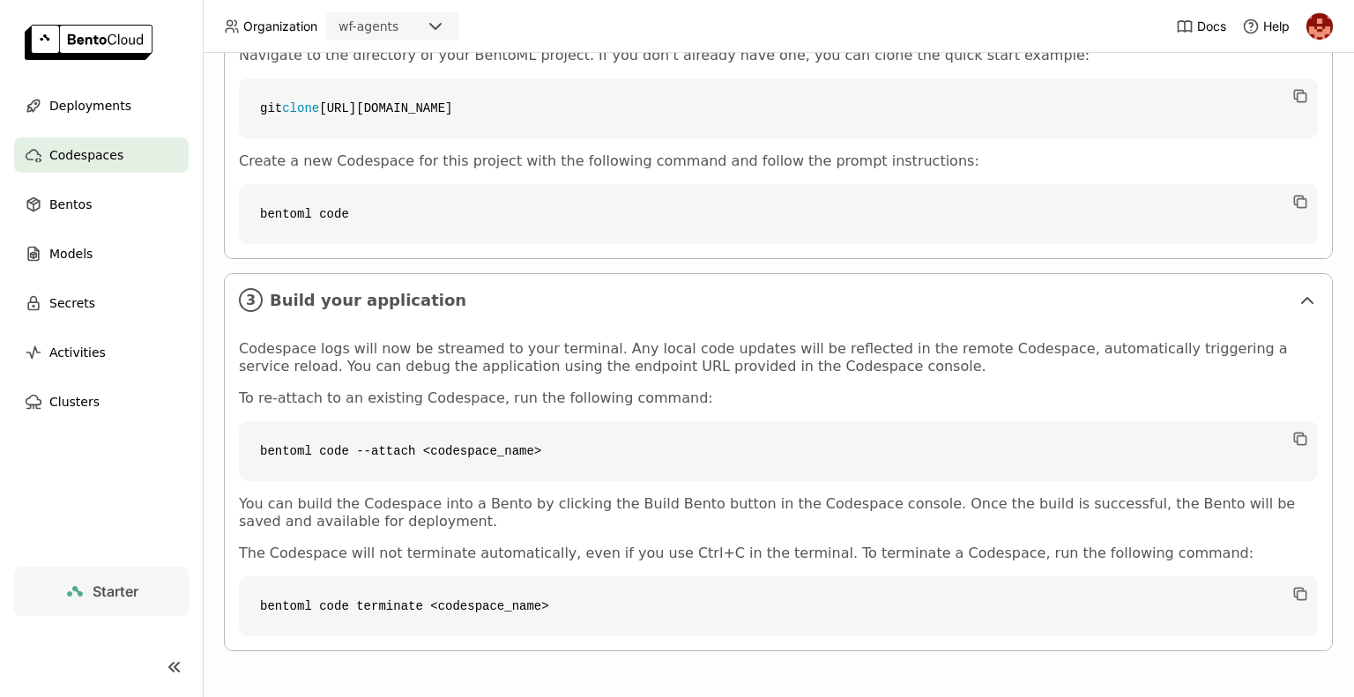
scroll to position [0, 0]
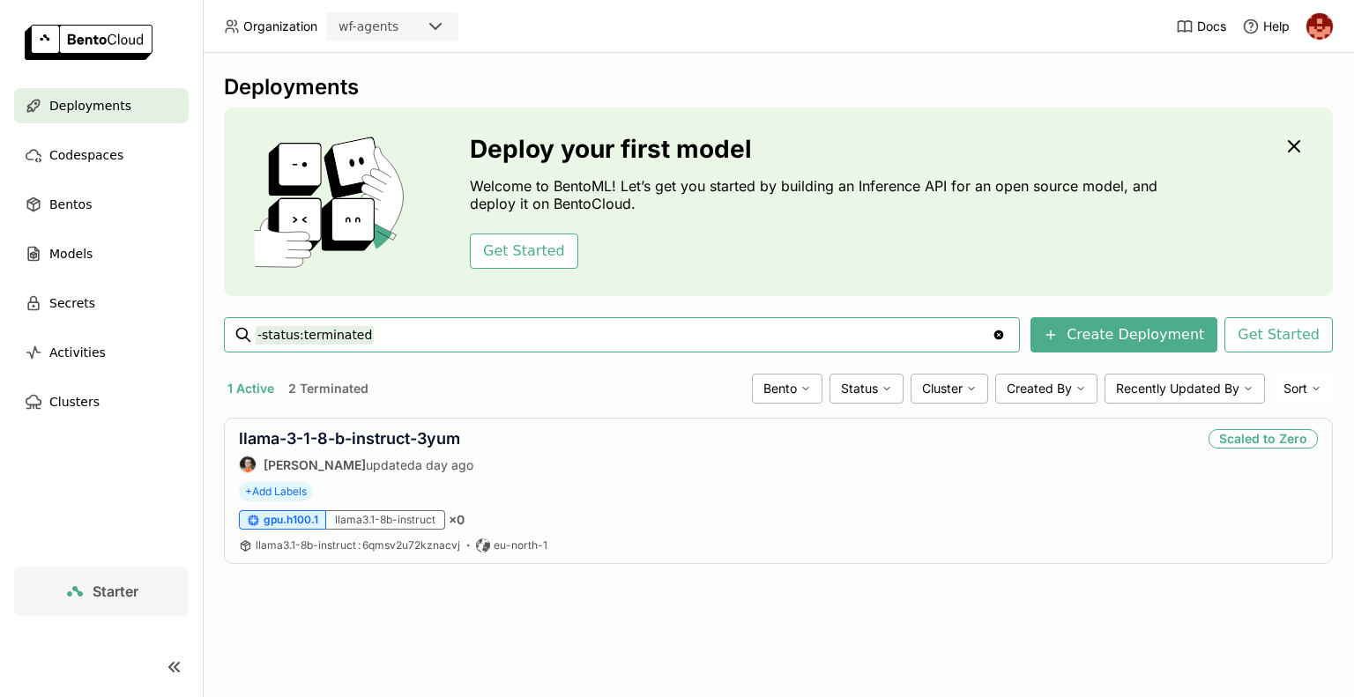
click at [300, 318] on div "-status:terminated -status:terminated" at bounding box center [622, 335] width 733 height 34
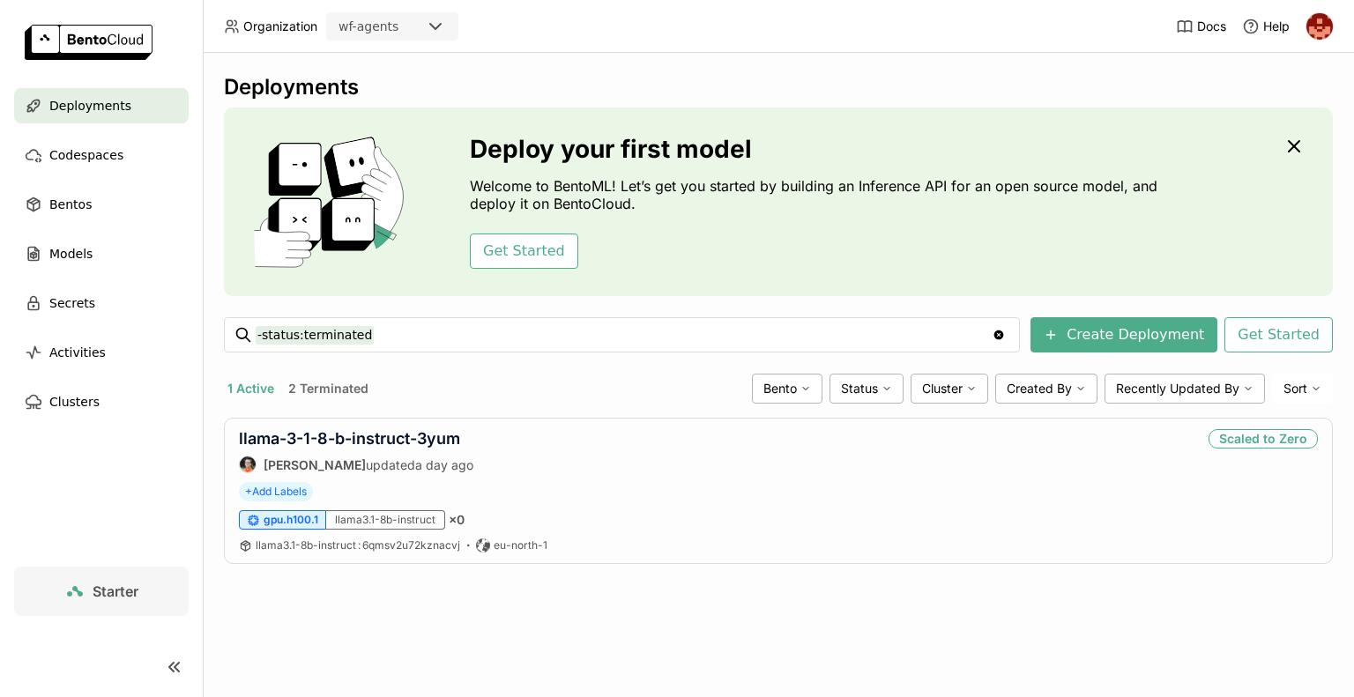
click at [1315, 21] on img at bounding box center [1320, 26] width 26 height 26
click at [81, 160] on span "Codespaces" at bounding box center [86, 155] width 74 height 21
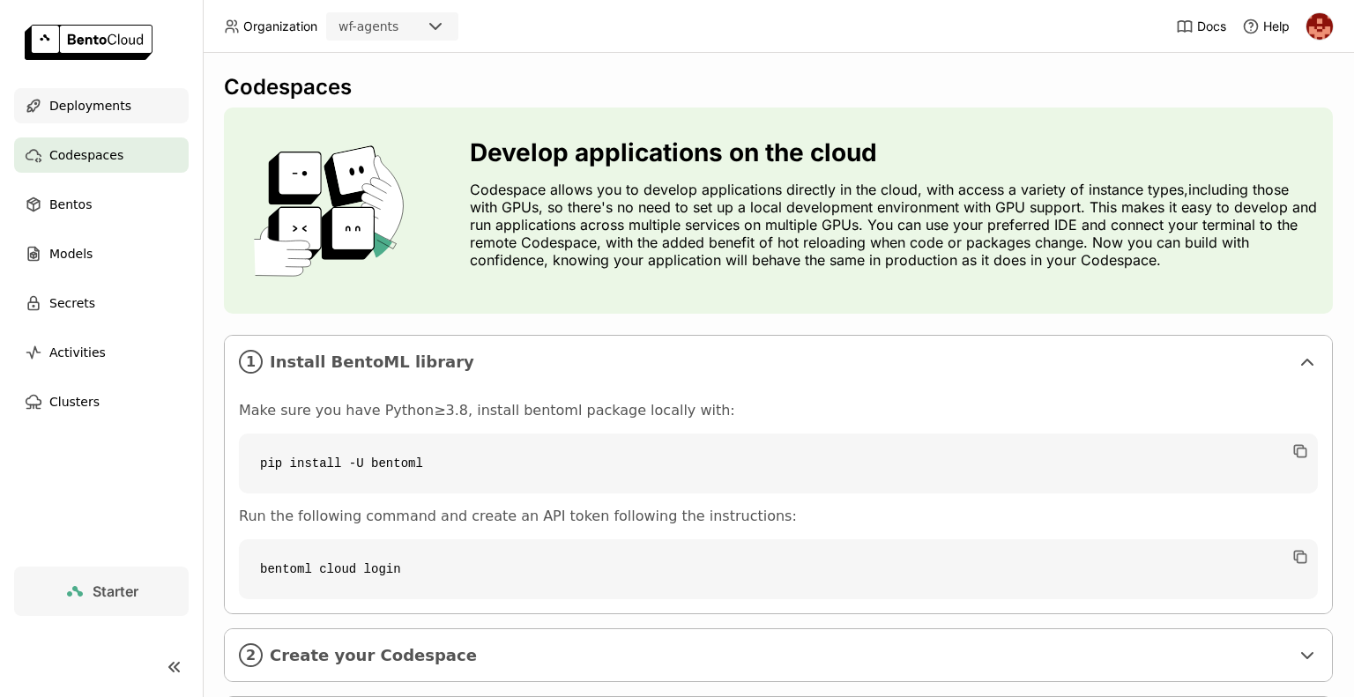
click at [98, 98] on span "Deployments" at bounding box center [90, 105] width 82 height 21
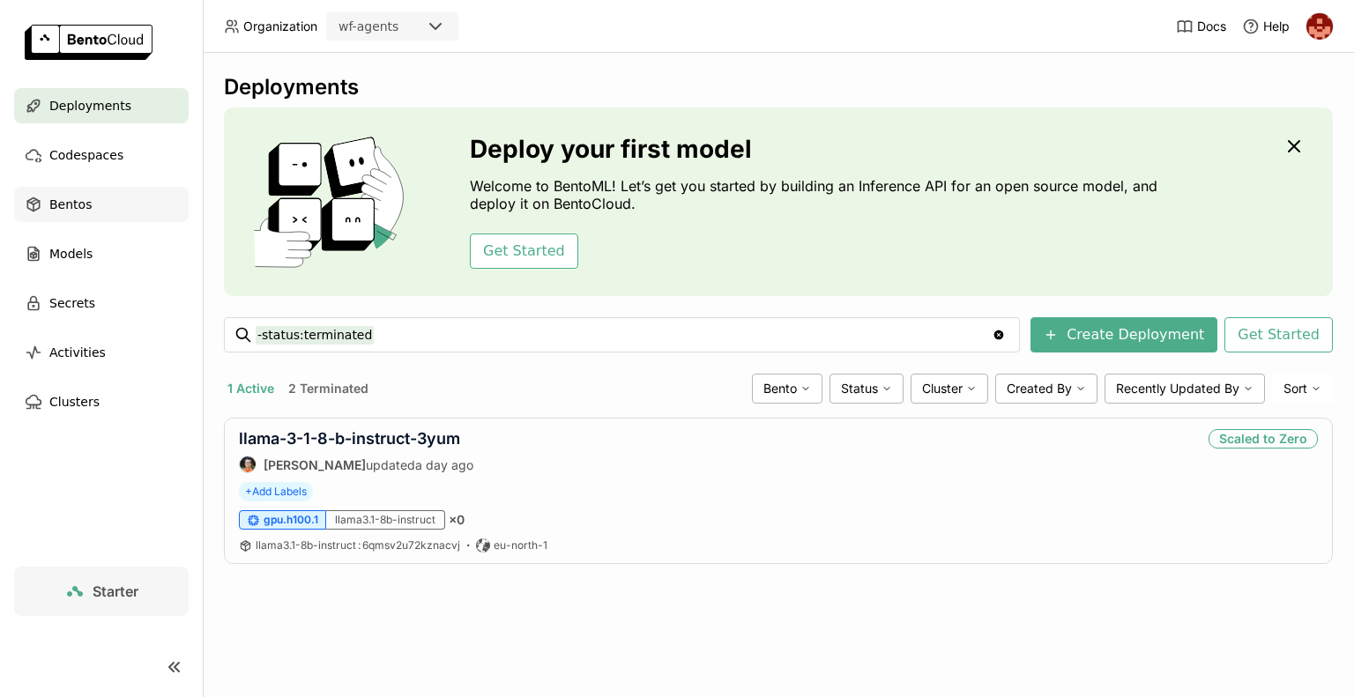
click at [74, 211] on span "Bentos" at bounding box center [70, 204] width 42 height 21
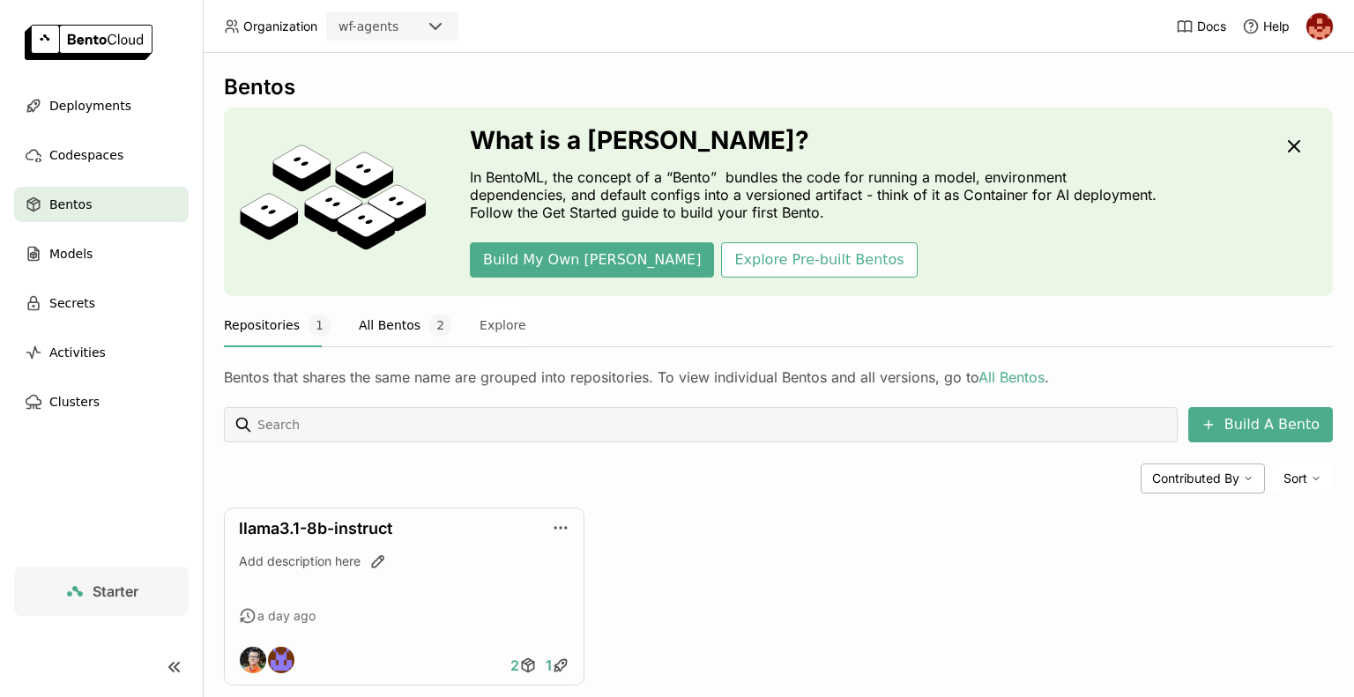
click at [392, 331] on button "All Bentos 2" at bounding box center [405, 325] width 93 height 44
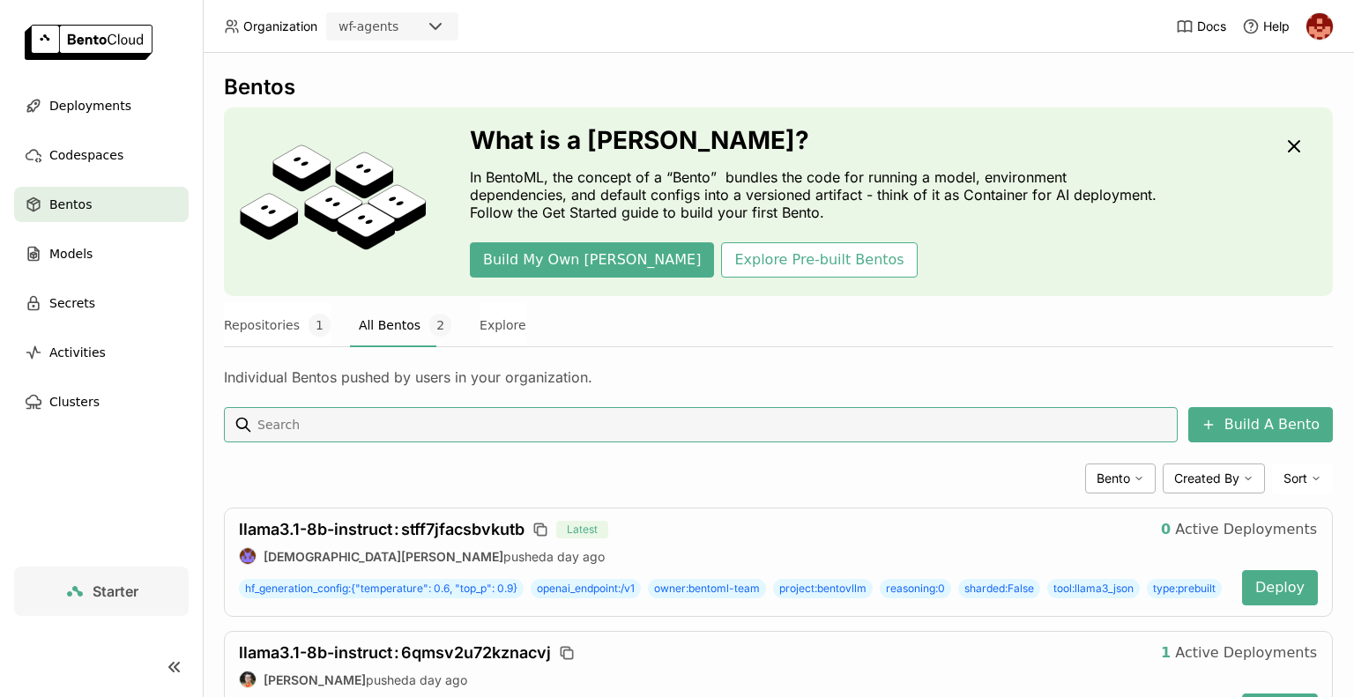
scroll to position [141, 0]
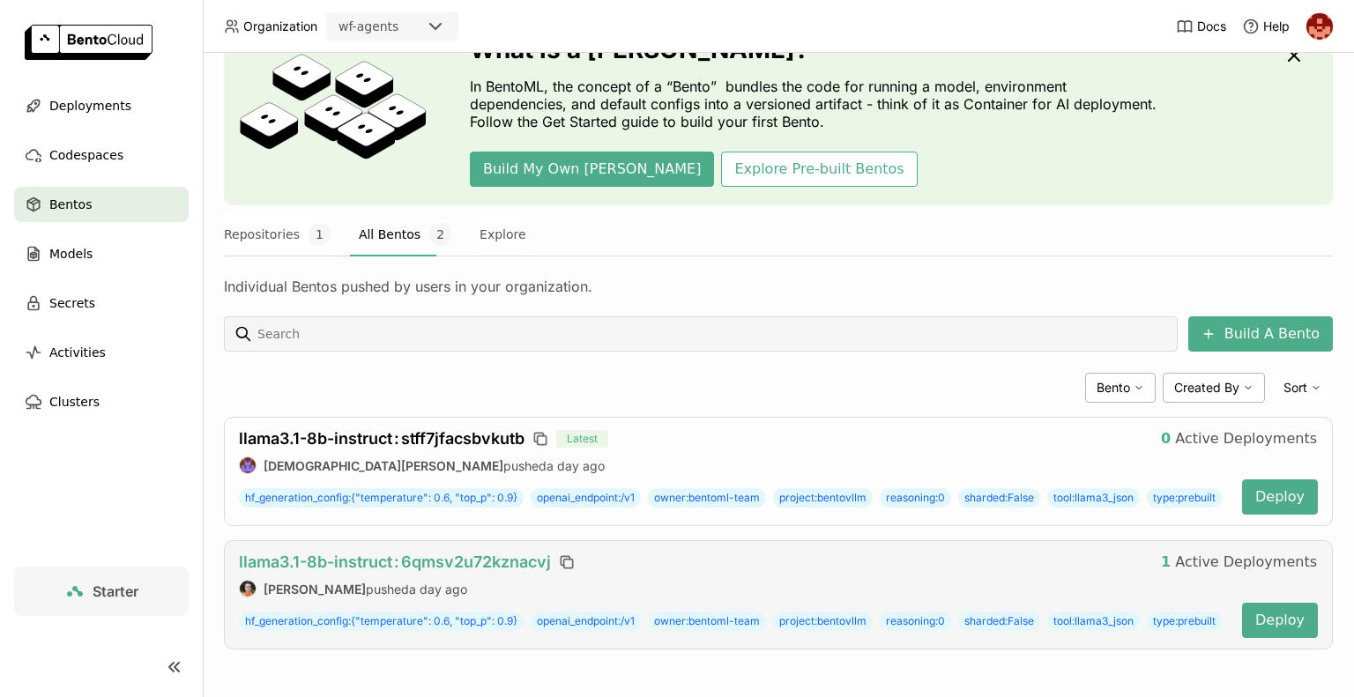
click at [375, 553] on span "llama3.1-8b-instruct : 6qmsv2u72kznacvj" at bounding box center [395, 562] width 312 height 19
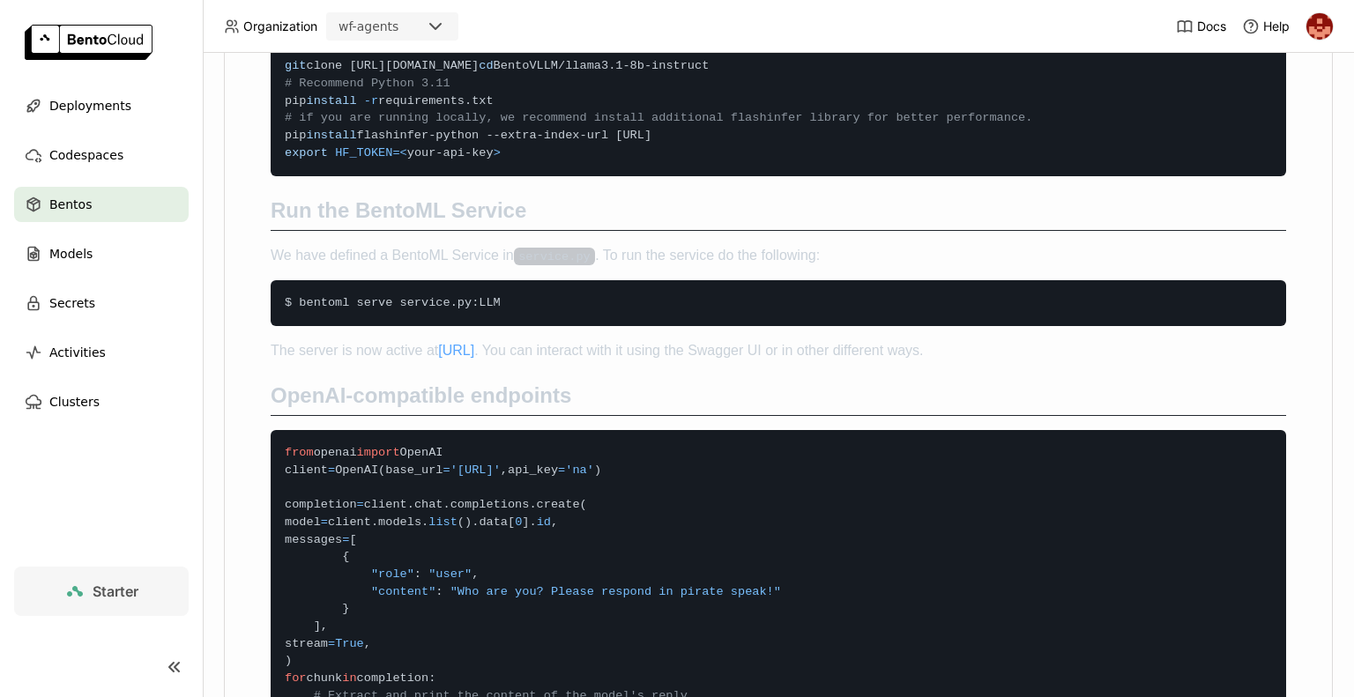
scroll to position [882, 0]
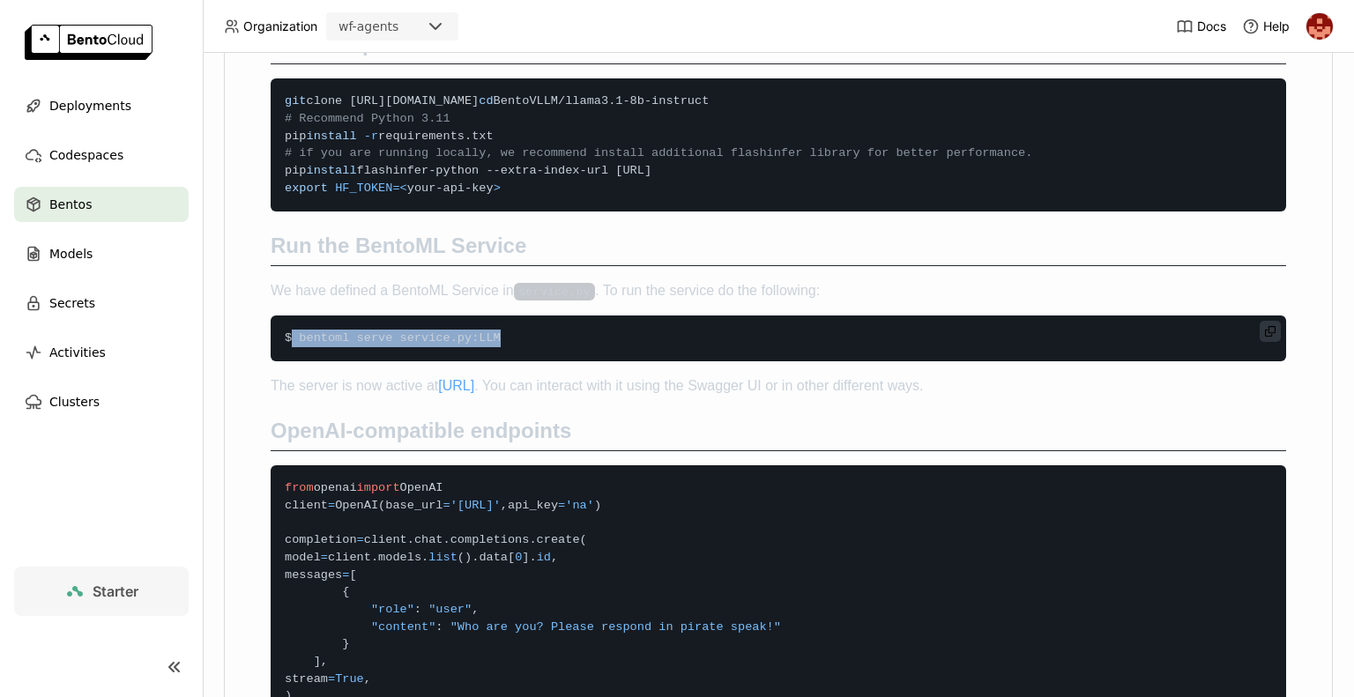
drag, startPoint x: 489, startPoint y: 401, endPoint x: 289, endPoint y: 411, distance: 200.4
click at [289, 361] on code "$ bentoml serve service . py : LLM" at bounding box center [779, 339] width 1016 height 46
copy span "bentoml serve service . py : LLM"
